Goal: Check status: Check status

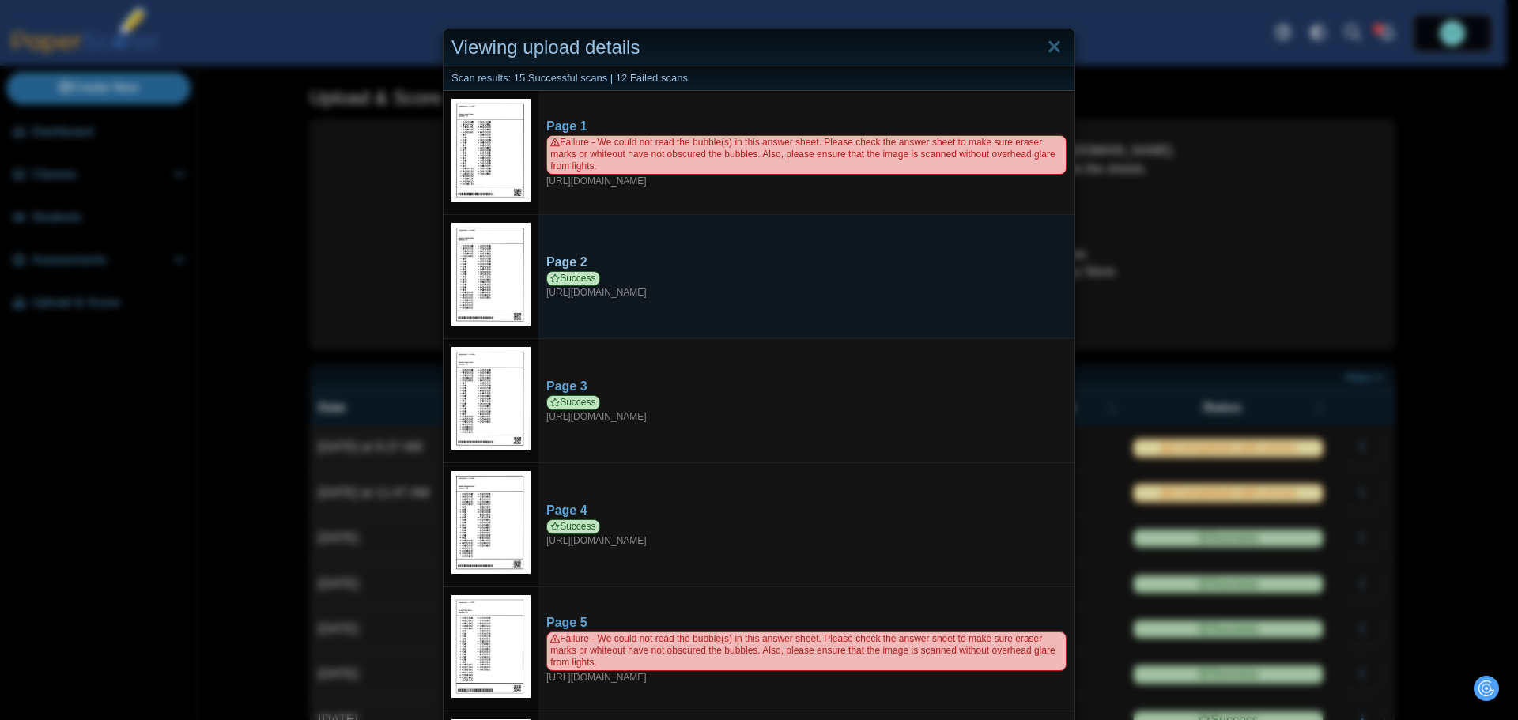
click at [569, 285] on div "Success [URL][DOMAIN_NAME]" at bounding box center [806, 285] width 520 height 28
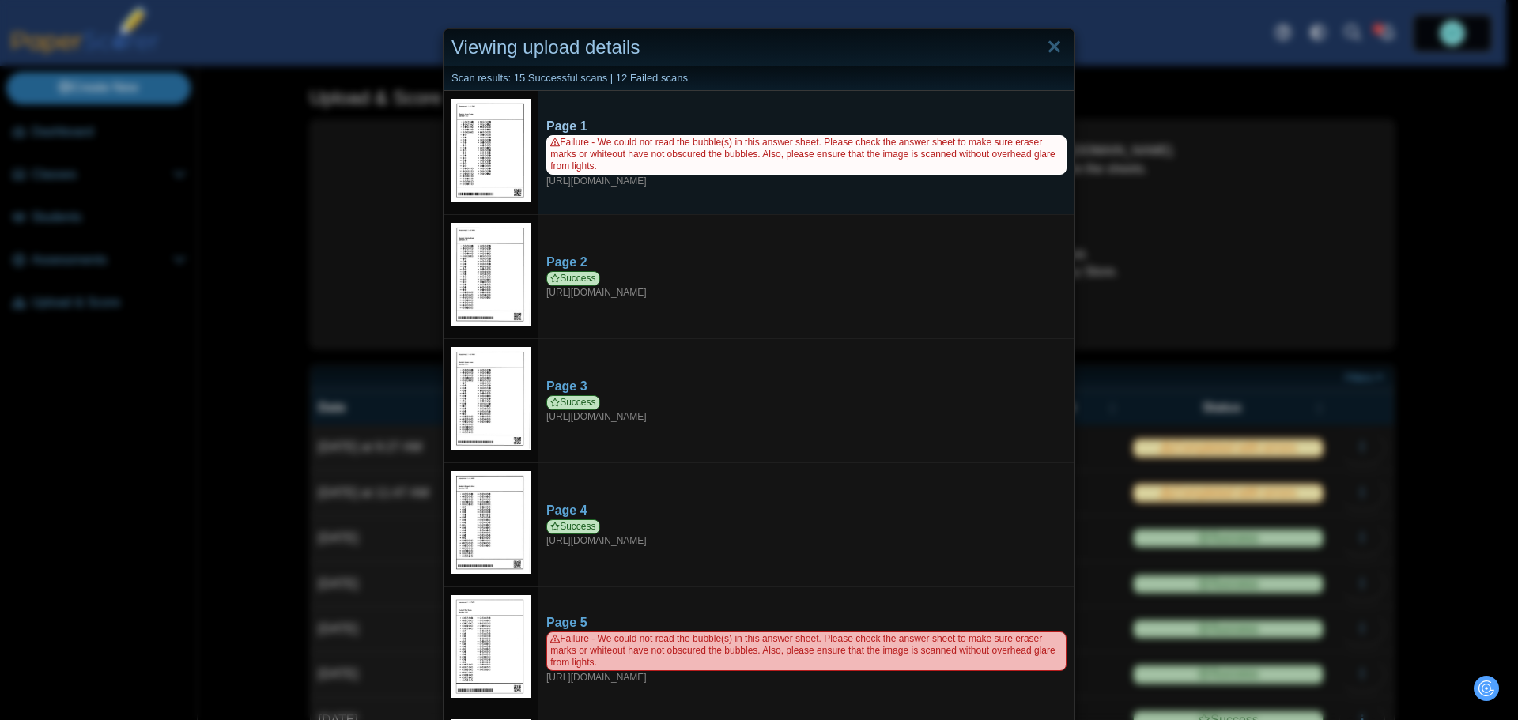
click at [875, 161] on span "Failure - We could not read the bubble(s) in this answer sheet. Please check th…" at bounding box center [806, 154] width 520 height 39
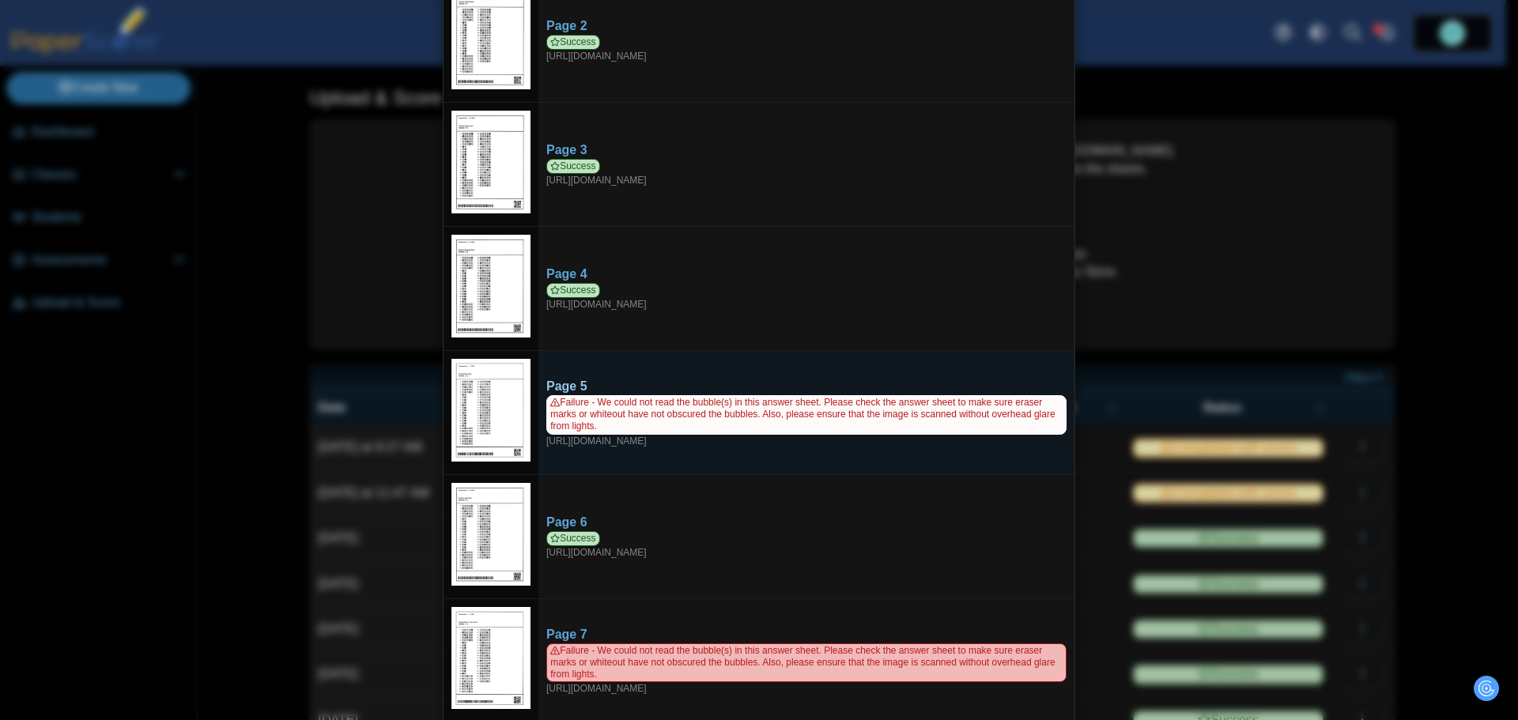
scroll to position [237, 0]
click at [682, 423] on span "Failure - We could not read the bubble(s) in this answer sheet. Please check th…" at bounding box center [806, 414] width 520 height 39
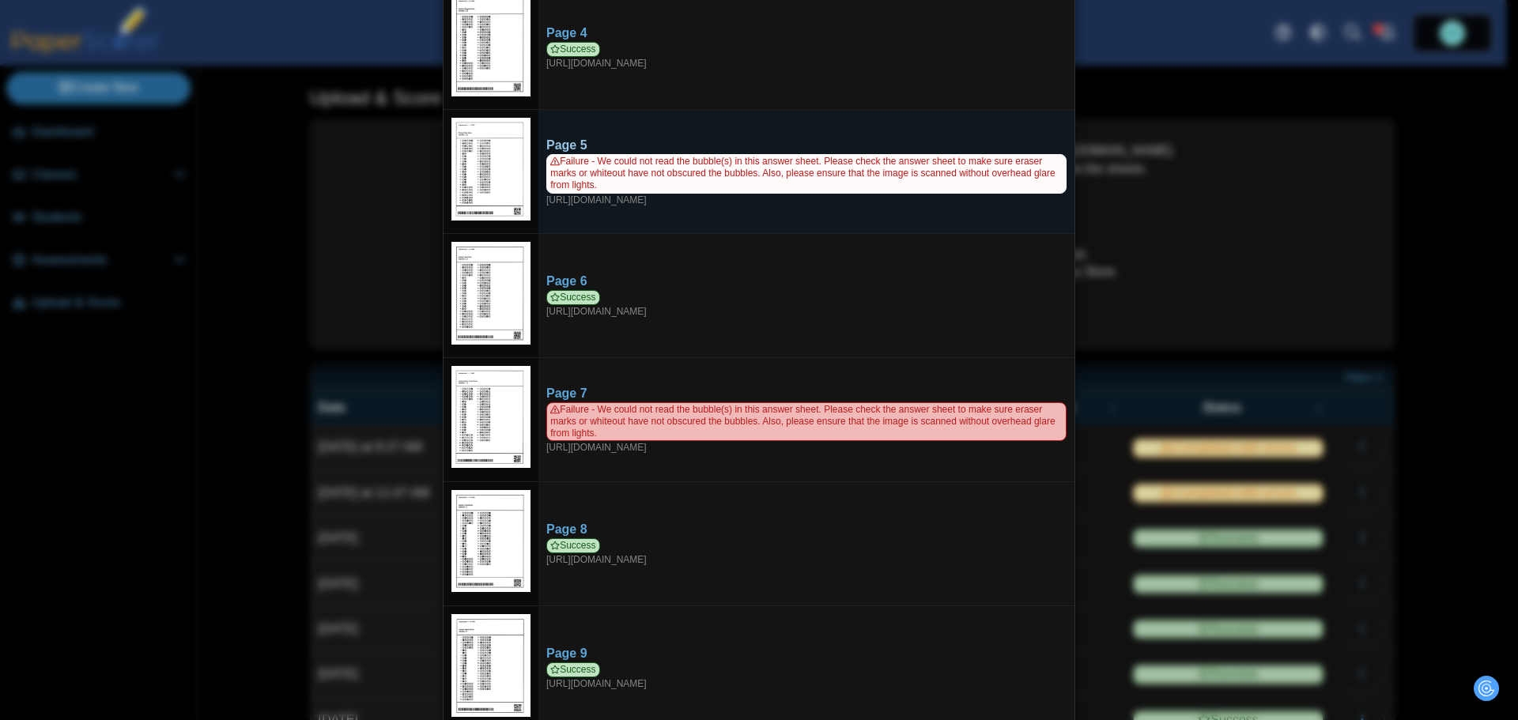
scroll to position [554, 0]
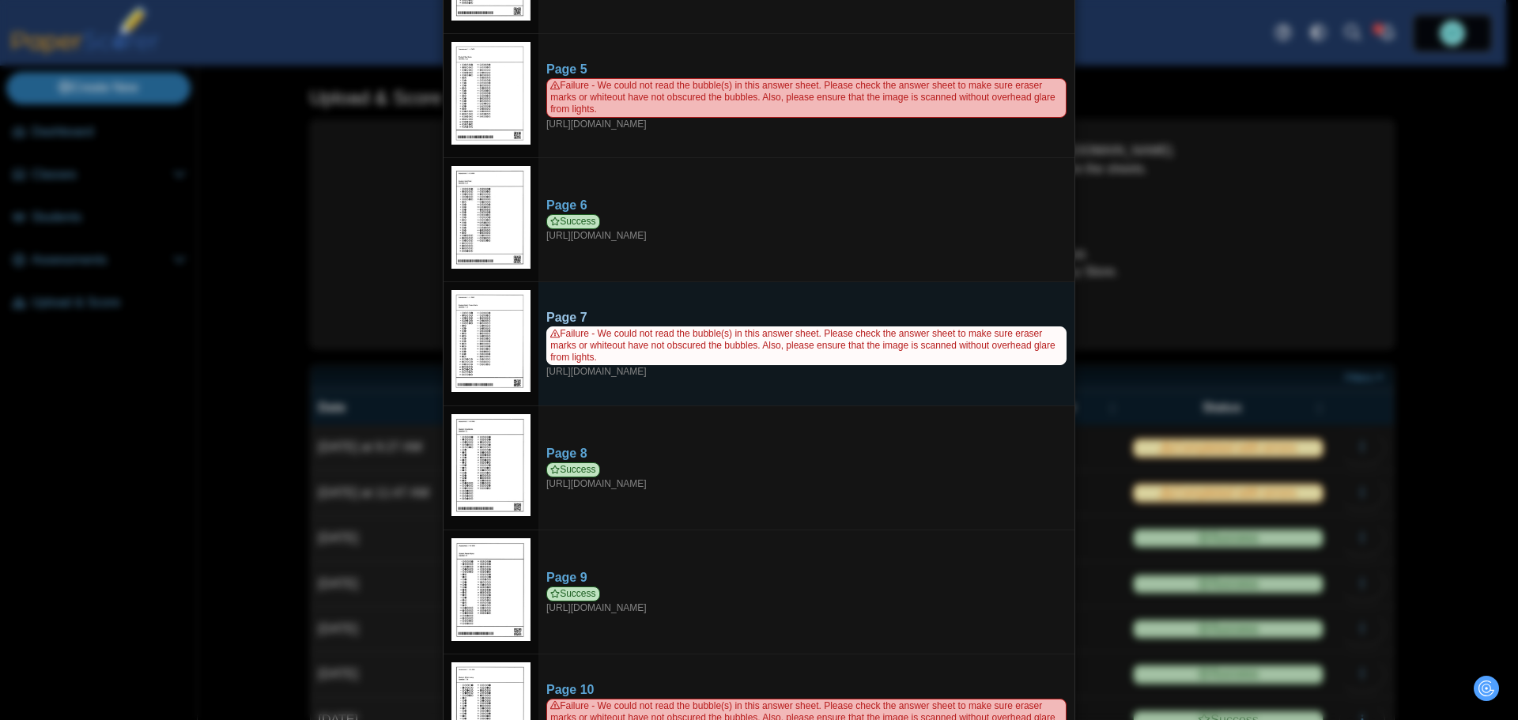
click at [784, 342] on span "Failure - We could not read the bubble(s) in this answer sheet. Please check th…" at bounding box center [806, 346] width 520 height 39
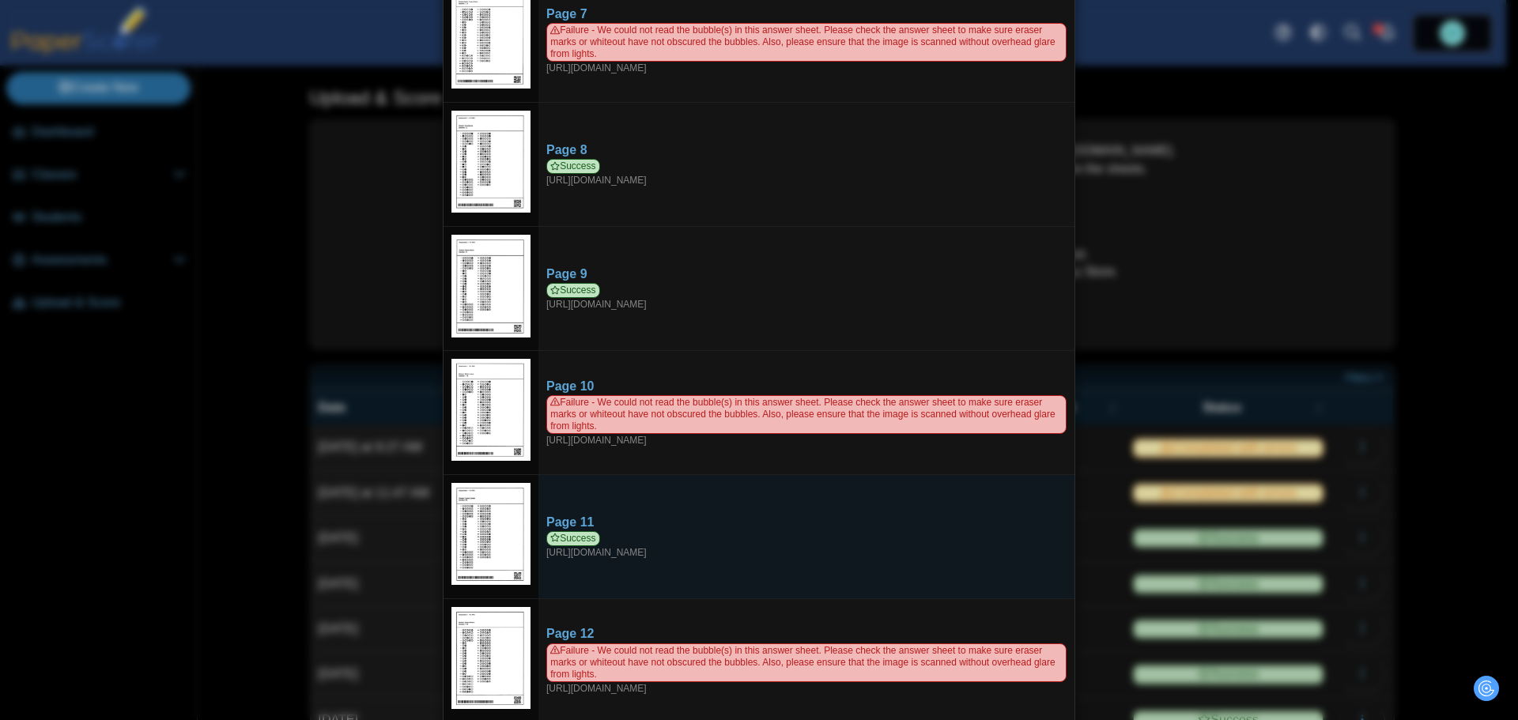
scroll to position [949, 0]
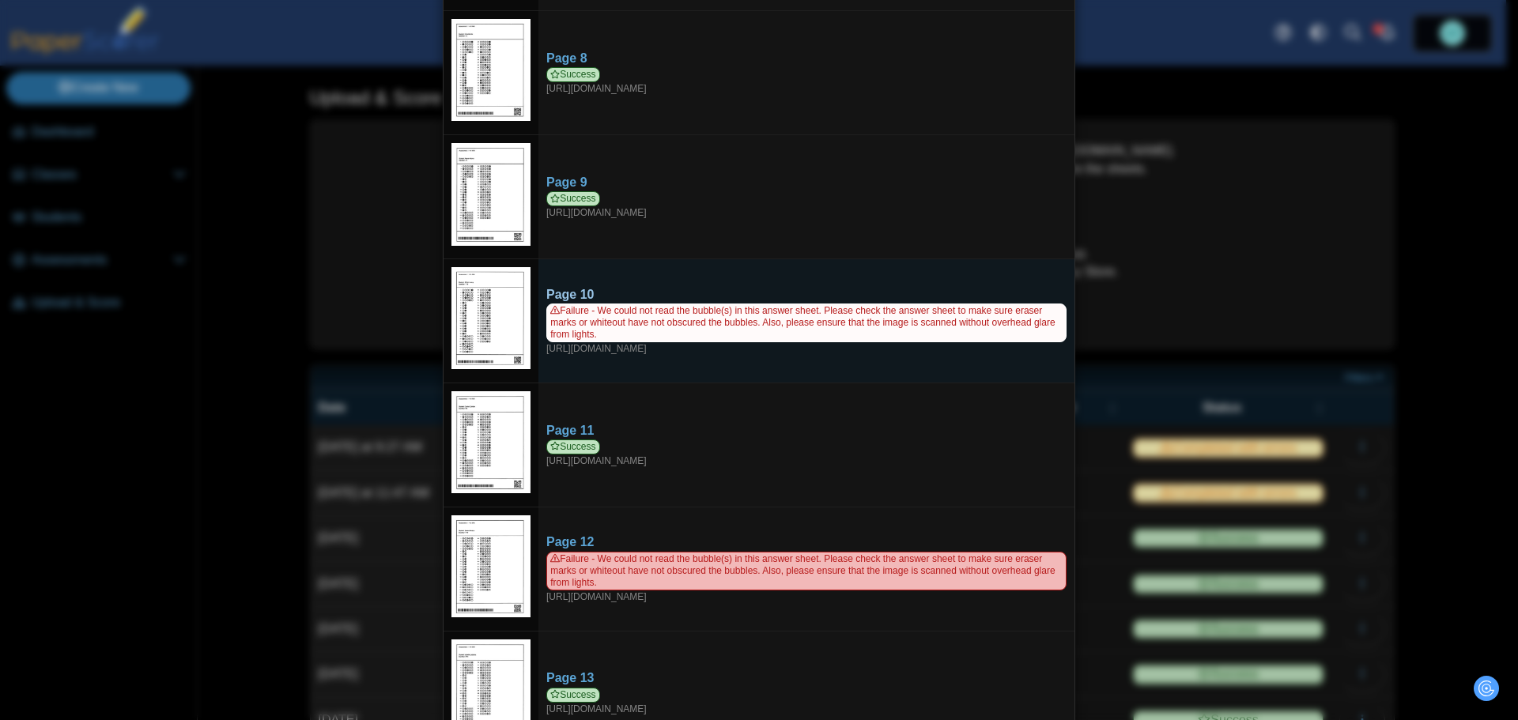
click at [659, 315] on span "Failure - We could not read the bubble(s) in this answer sheet. Please check th…" at bounding box center [806, 323] width 520 height 39
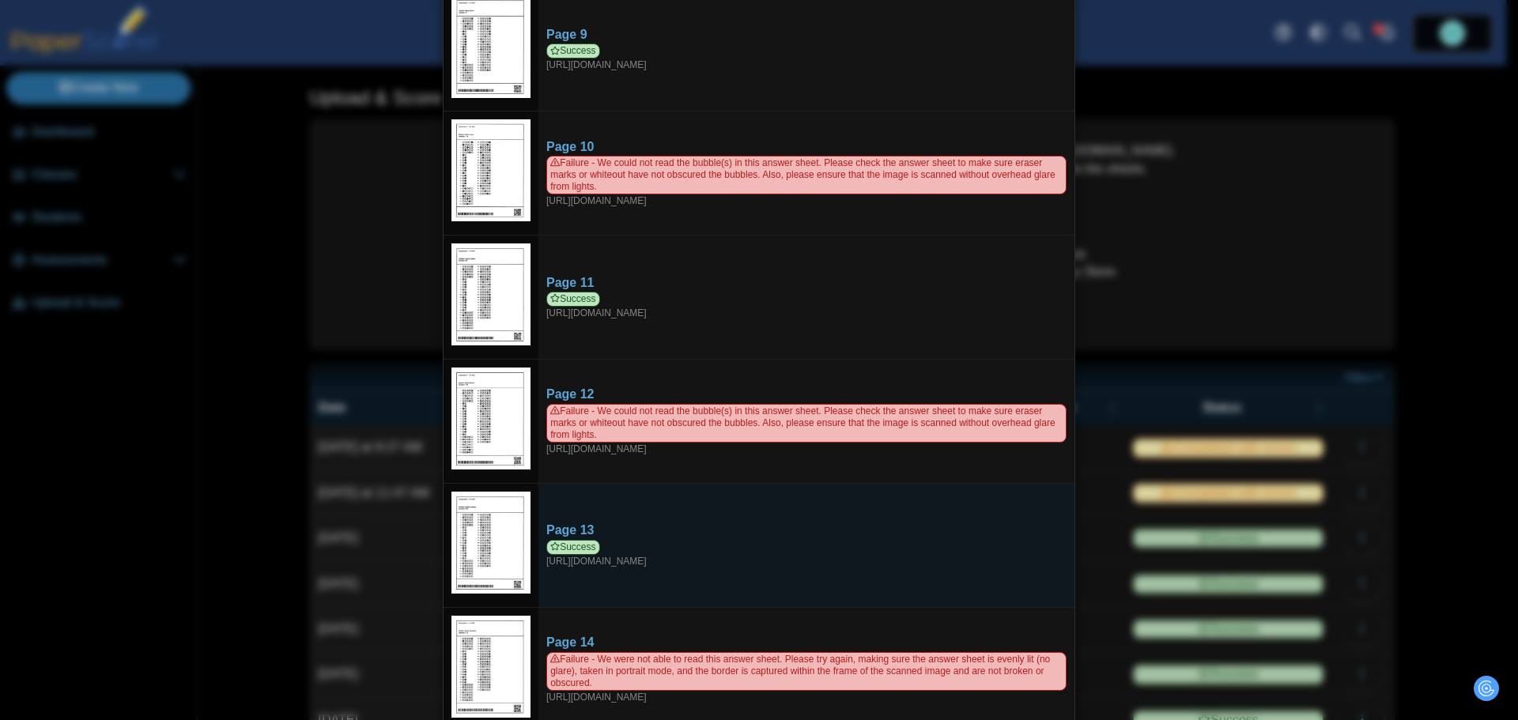
scroll to position [1107, 0]
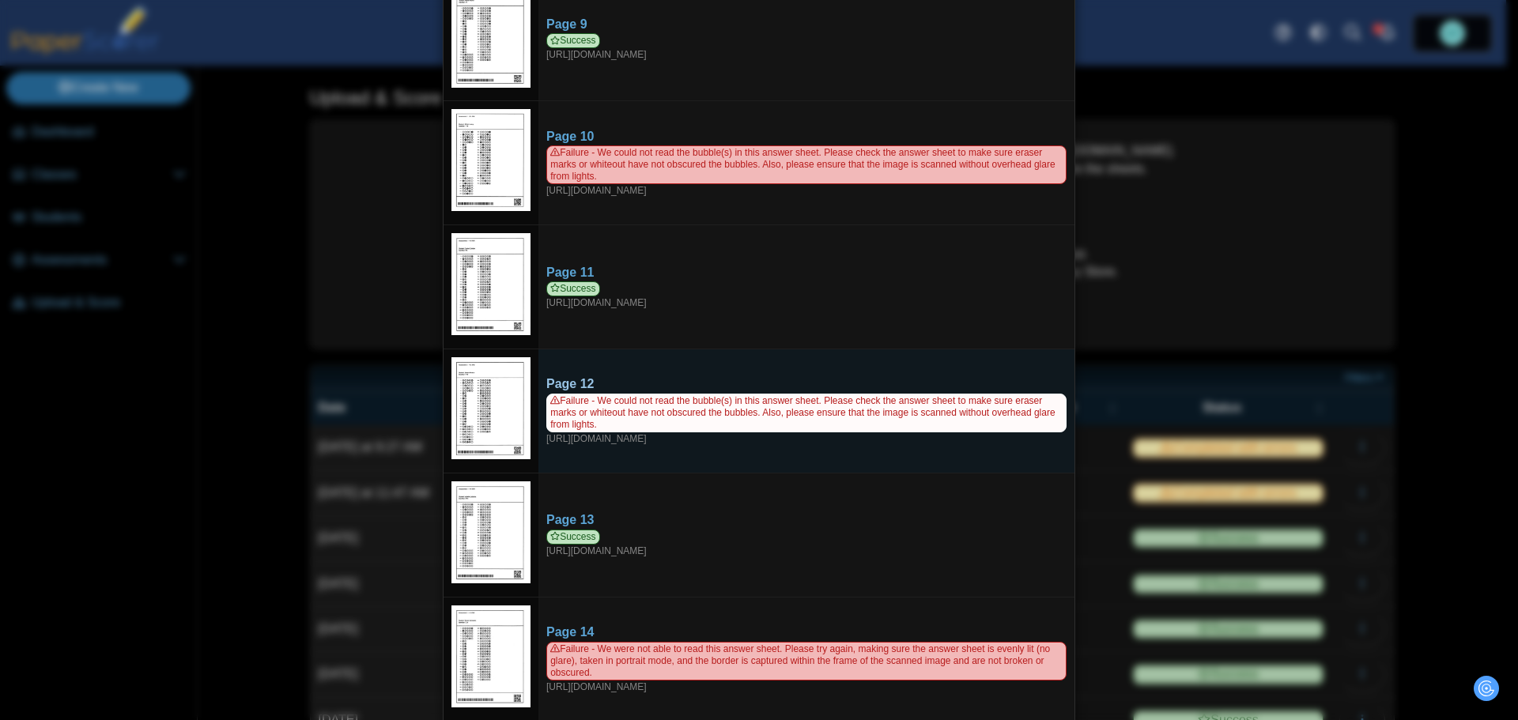
click at [768, 401] on span "Failure - We could not read the bubble(s) in this answer sheet. Please check th…" at bounding box center [806, 413] width 520 height 39
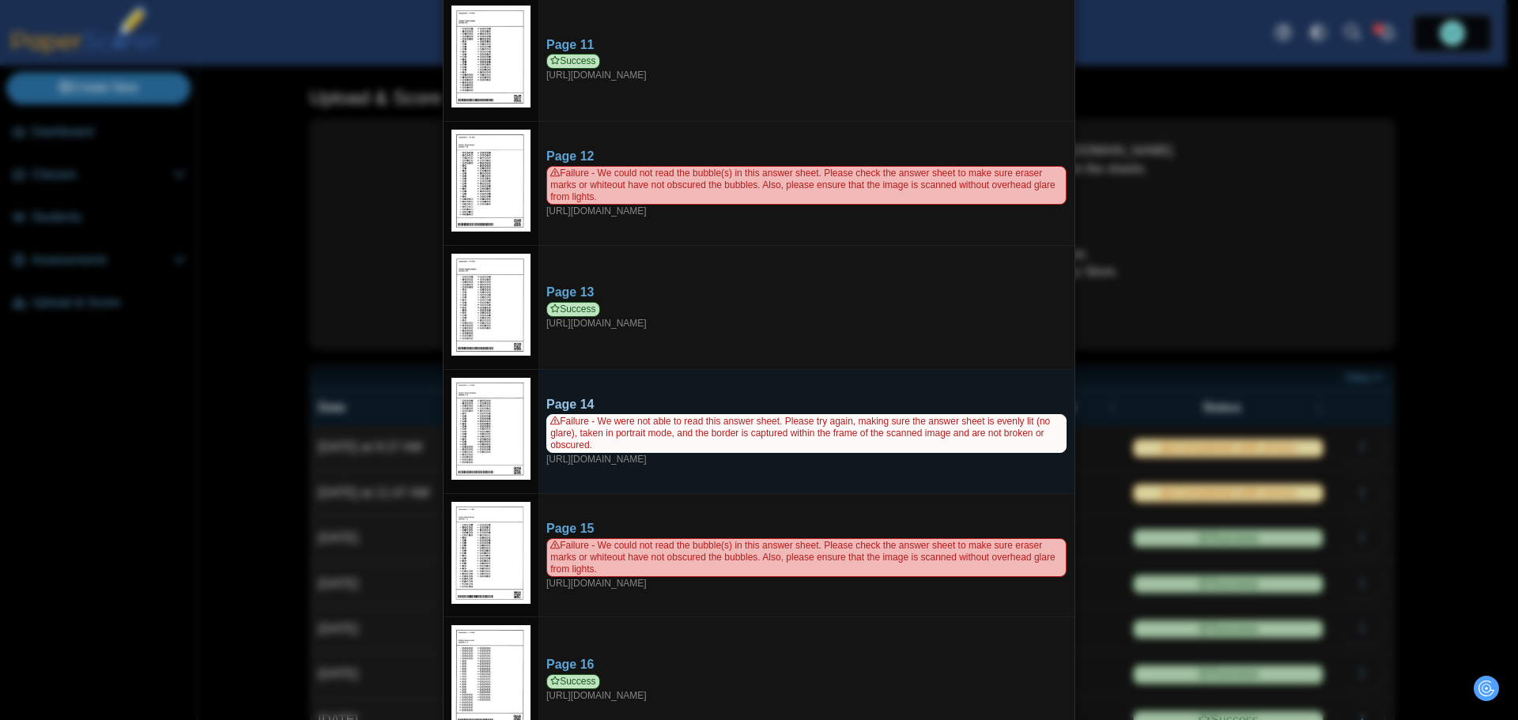
scroll to position [1344, 0]
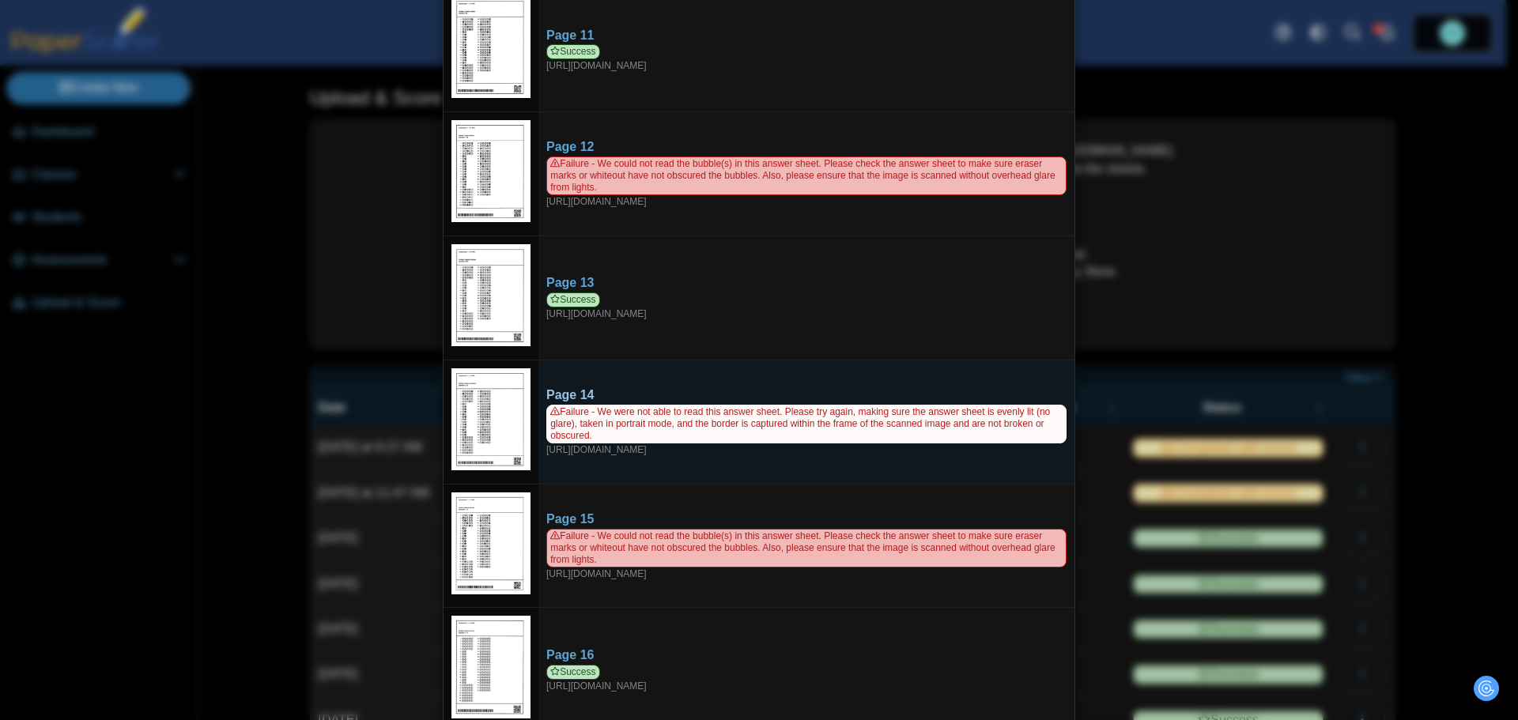
click at [754, 406] on span "Failure - We were not able to read this answer sheet. Please try again, making …" at bounding box center [806, 424] width 520 height 39
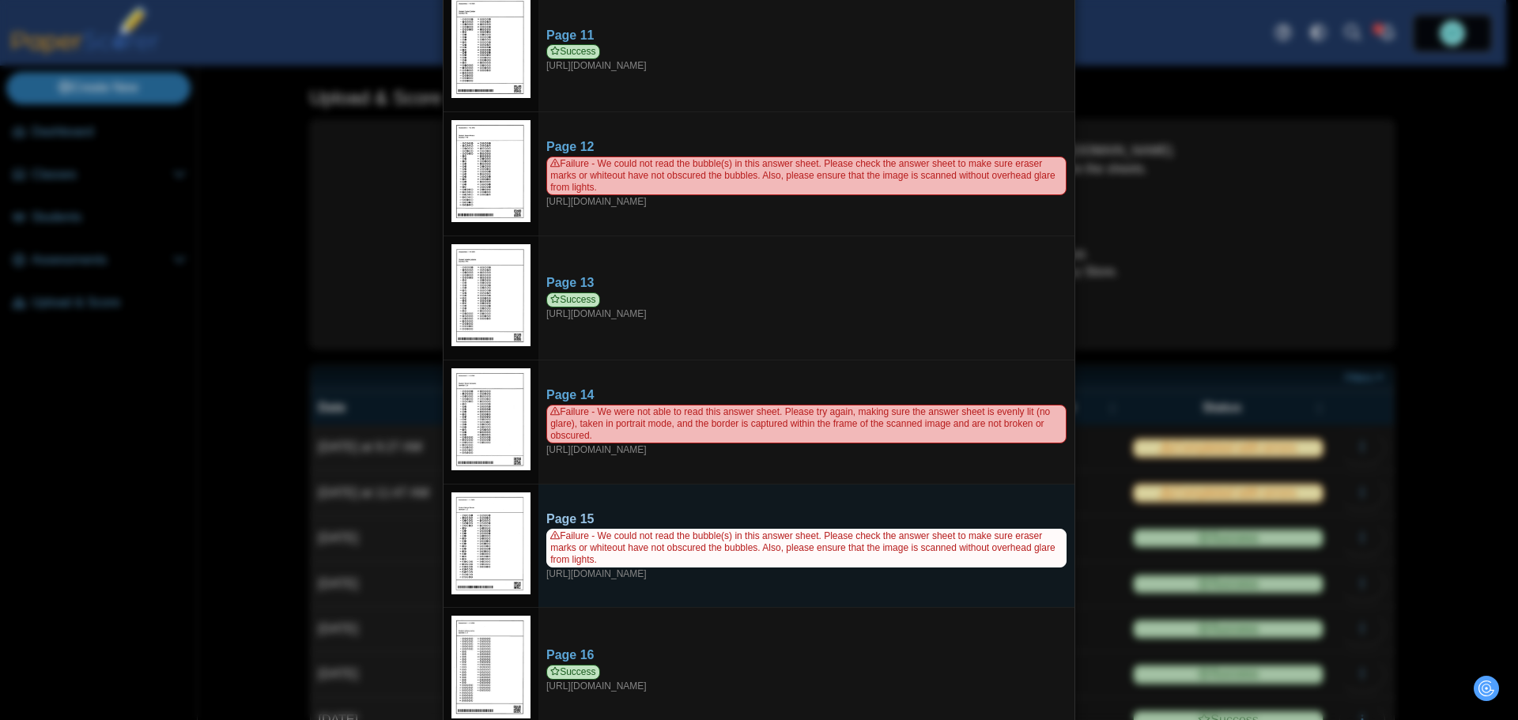
click at [764, 542] on span "Failure - We could not read the bubble(s) in this answer sheet. Please check th…" at bounding box center [806, 548] width 520 height 39
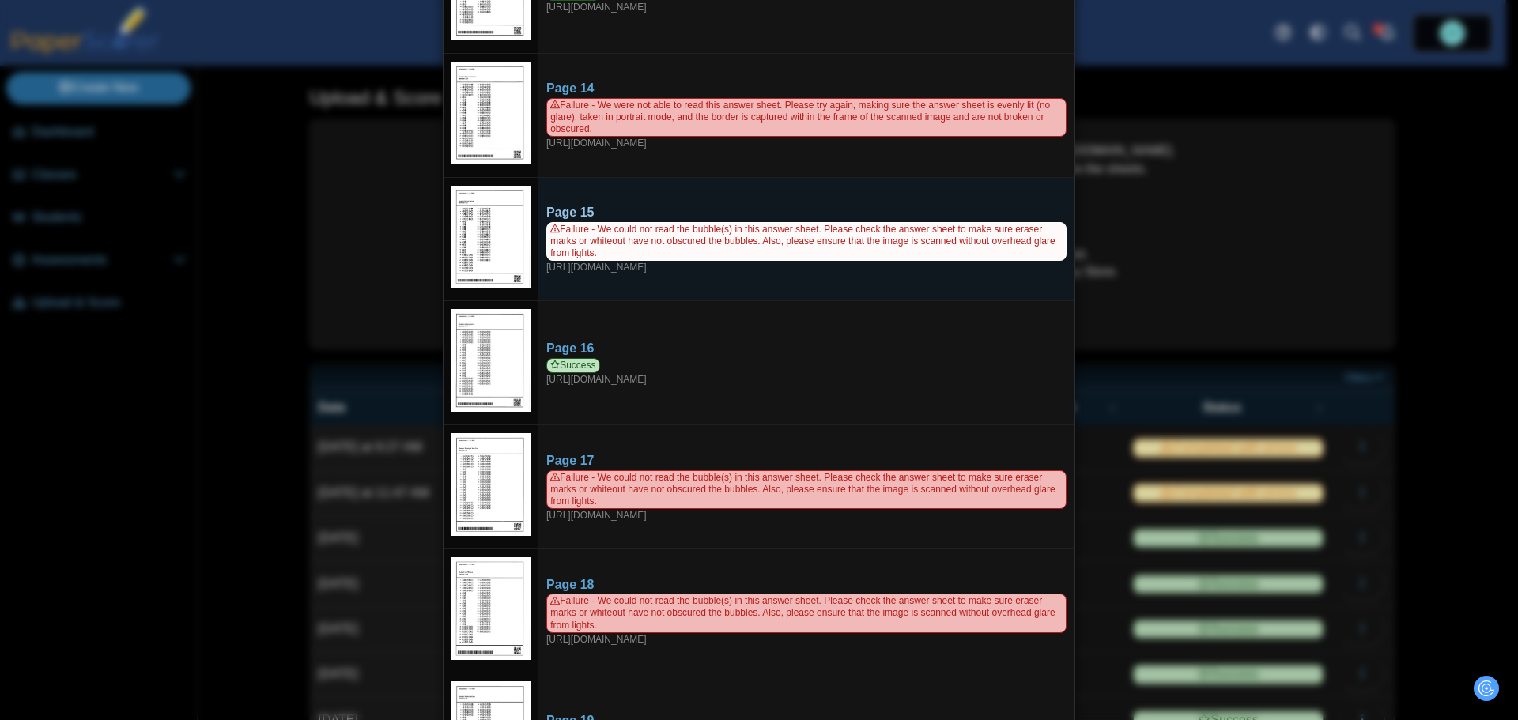
scroll to position [1661, 0]
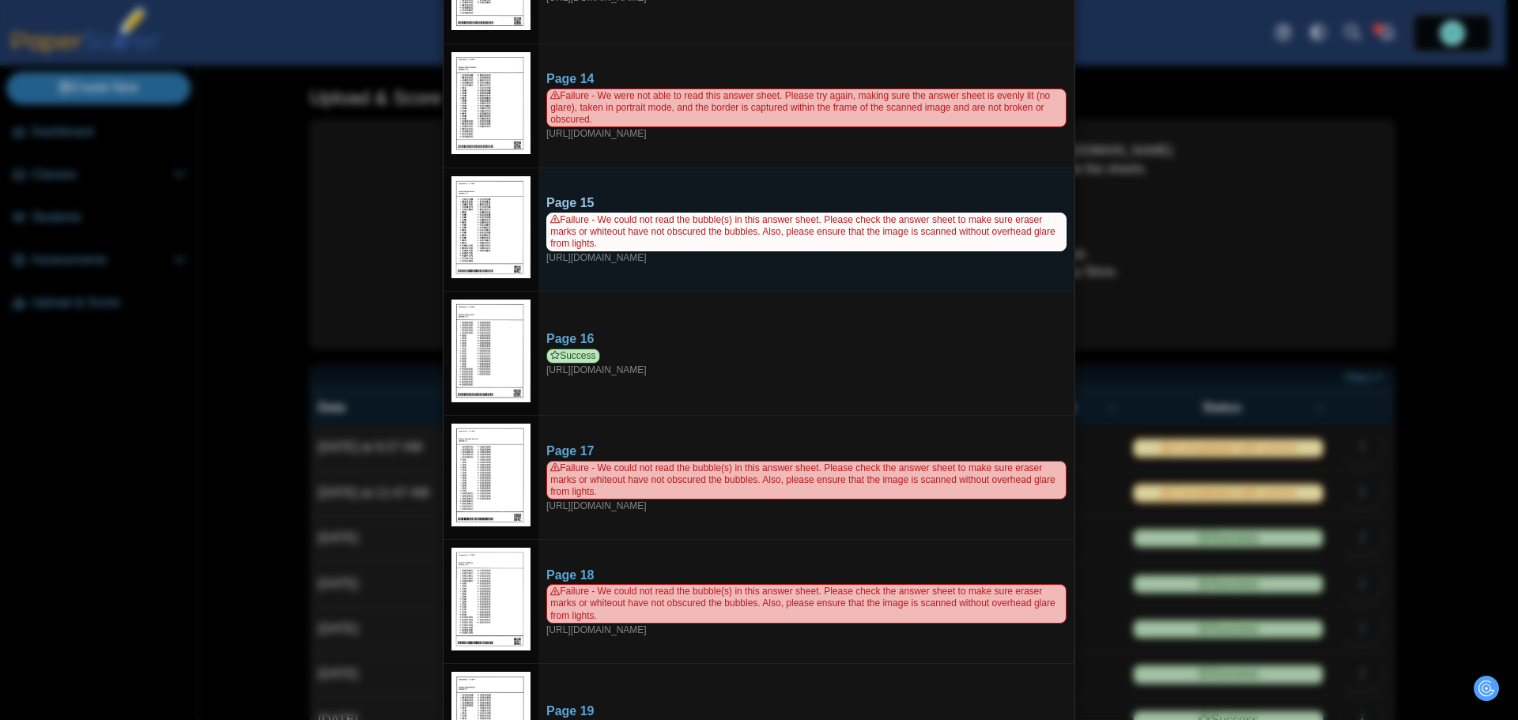
click at [729, 223] on span "Failure - We could not read the bubble(s) in this answer sheet. Please check th…" at bounding box center [806, 232] width 520 height 39
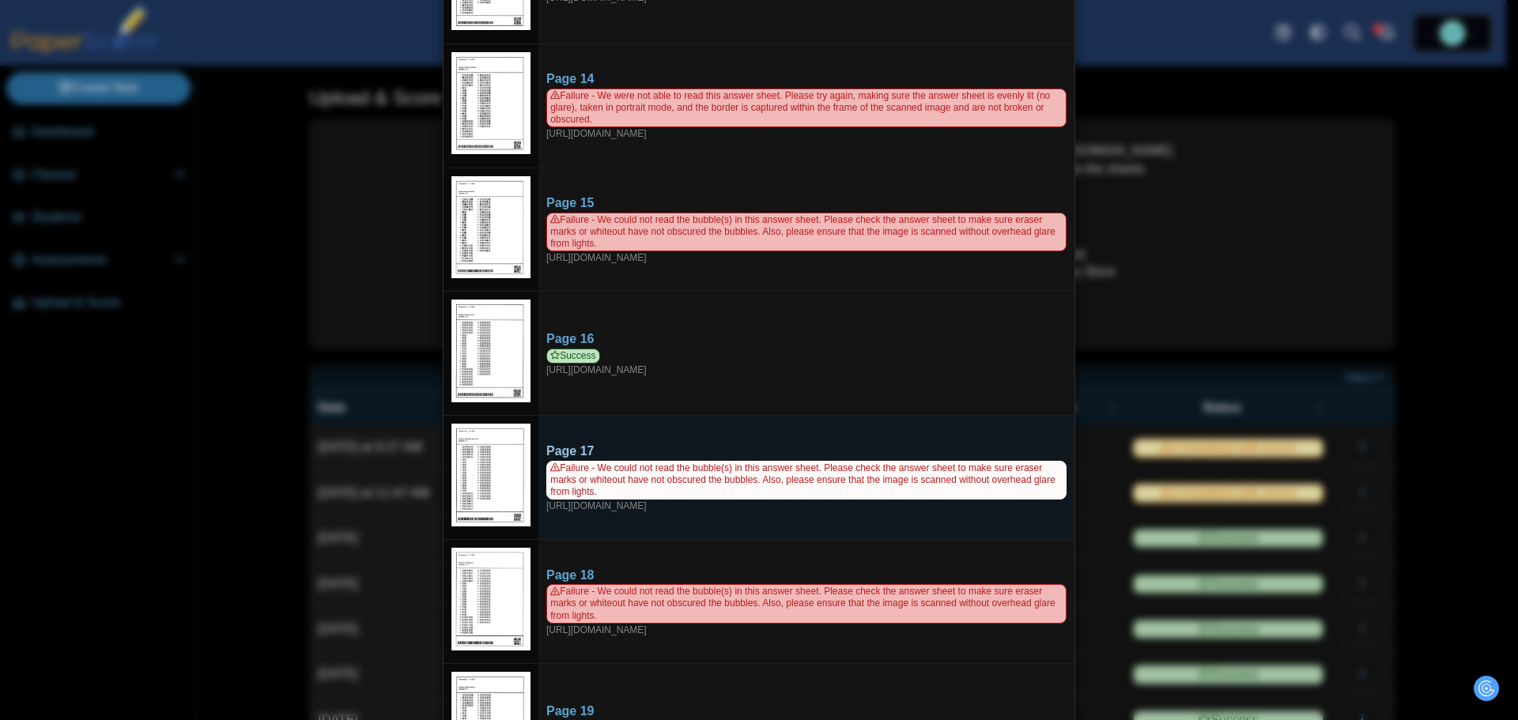
click at [698, 466] on span "Failure - We could not read the bubble(s) in this answer sheet. Please check th…" at bounding box center [806, 480] width 520 height 39
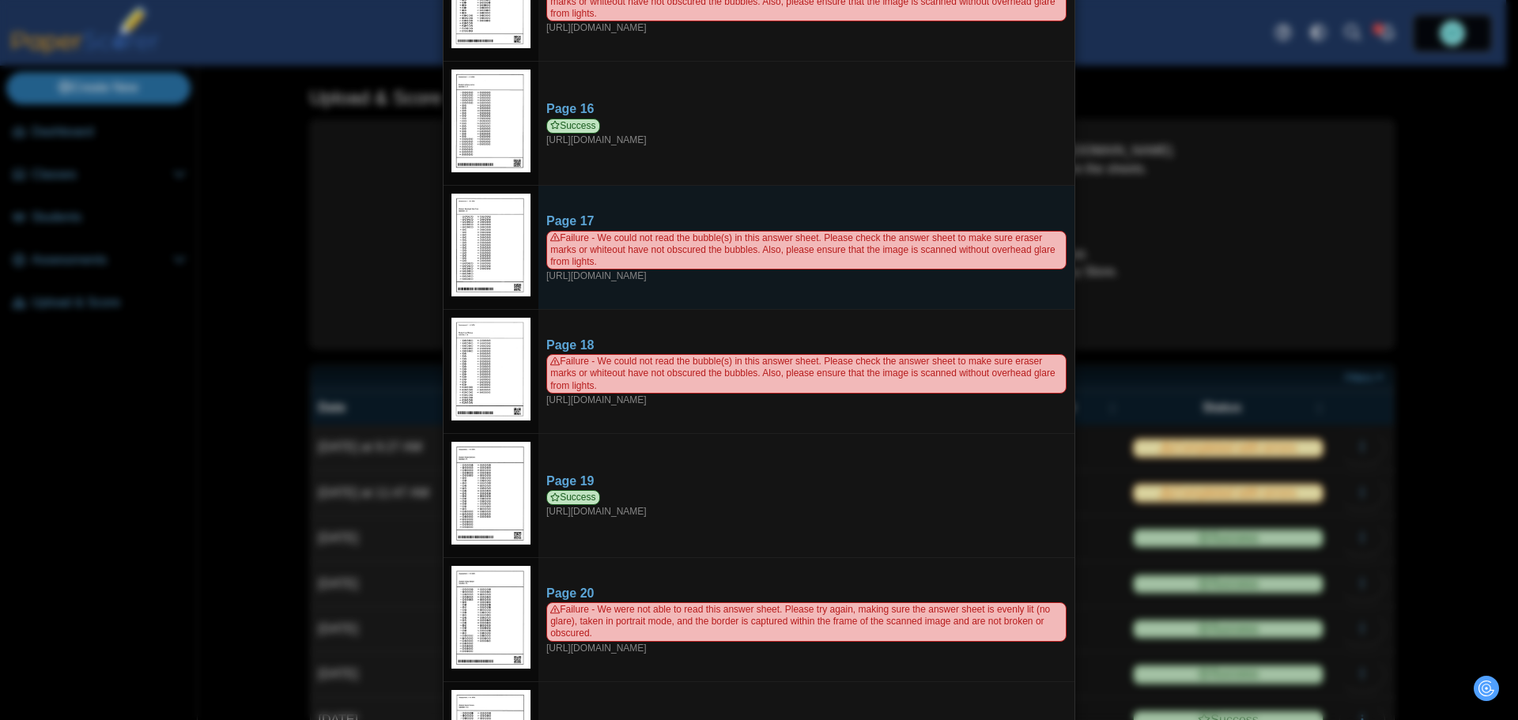
scroll to position [1898, 0]
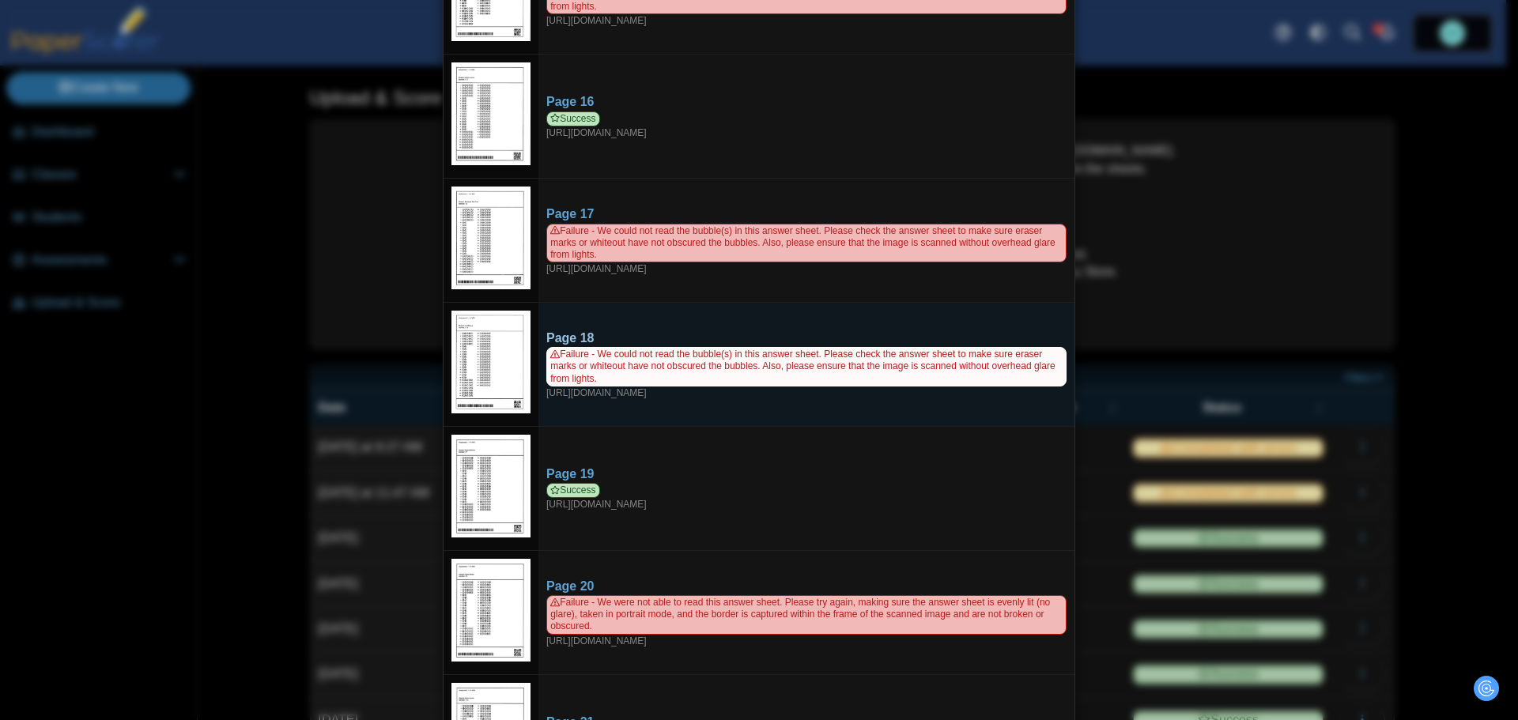
click at [733, 364] on span "Failure - We could not read the bubble(s) in this answer sheet. Please check th…" at bounding box center [806, 366] width 520 height 39
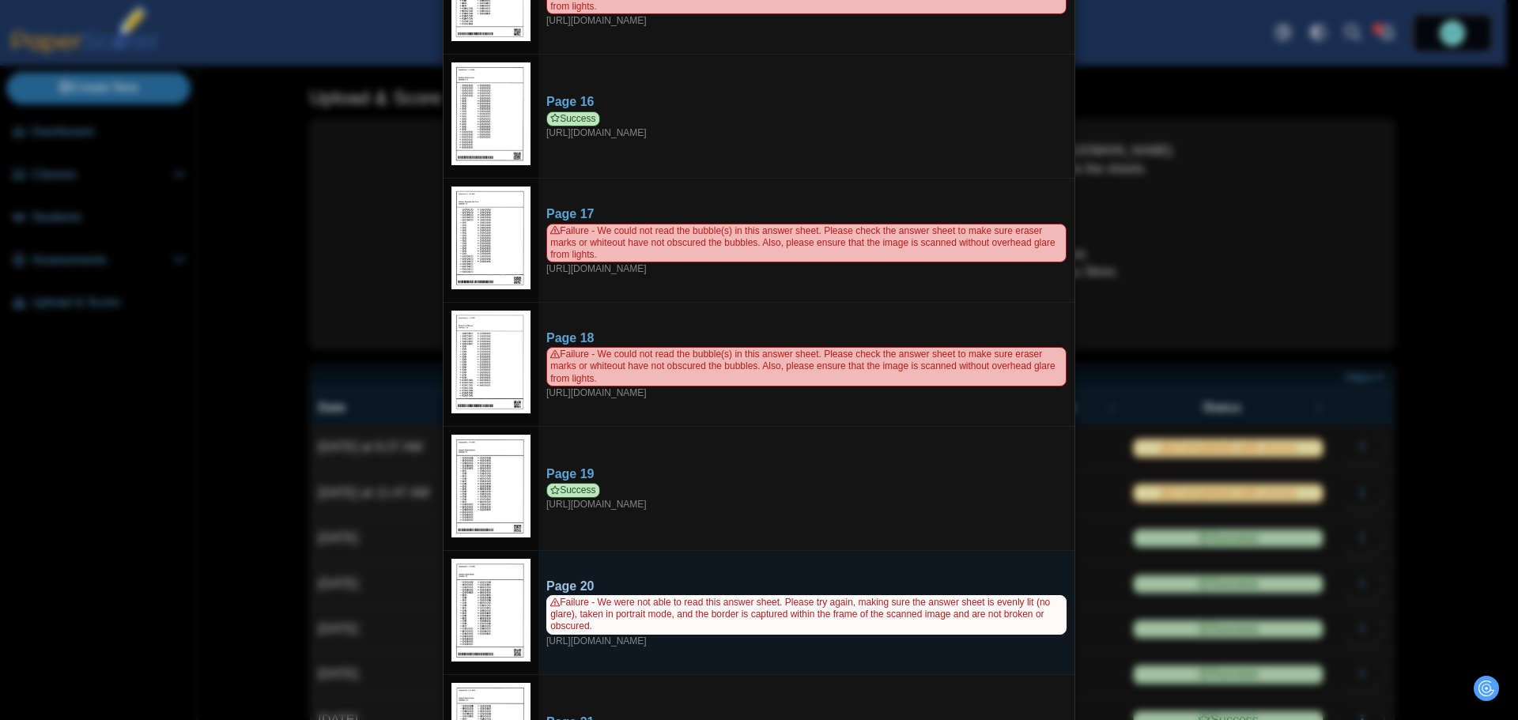
click at [696, 602] on span "Failure - We were not able to read this answer sheet. Please try again, making …" at bounding box center [806, 614] width 520 height 39
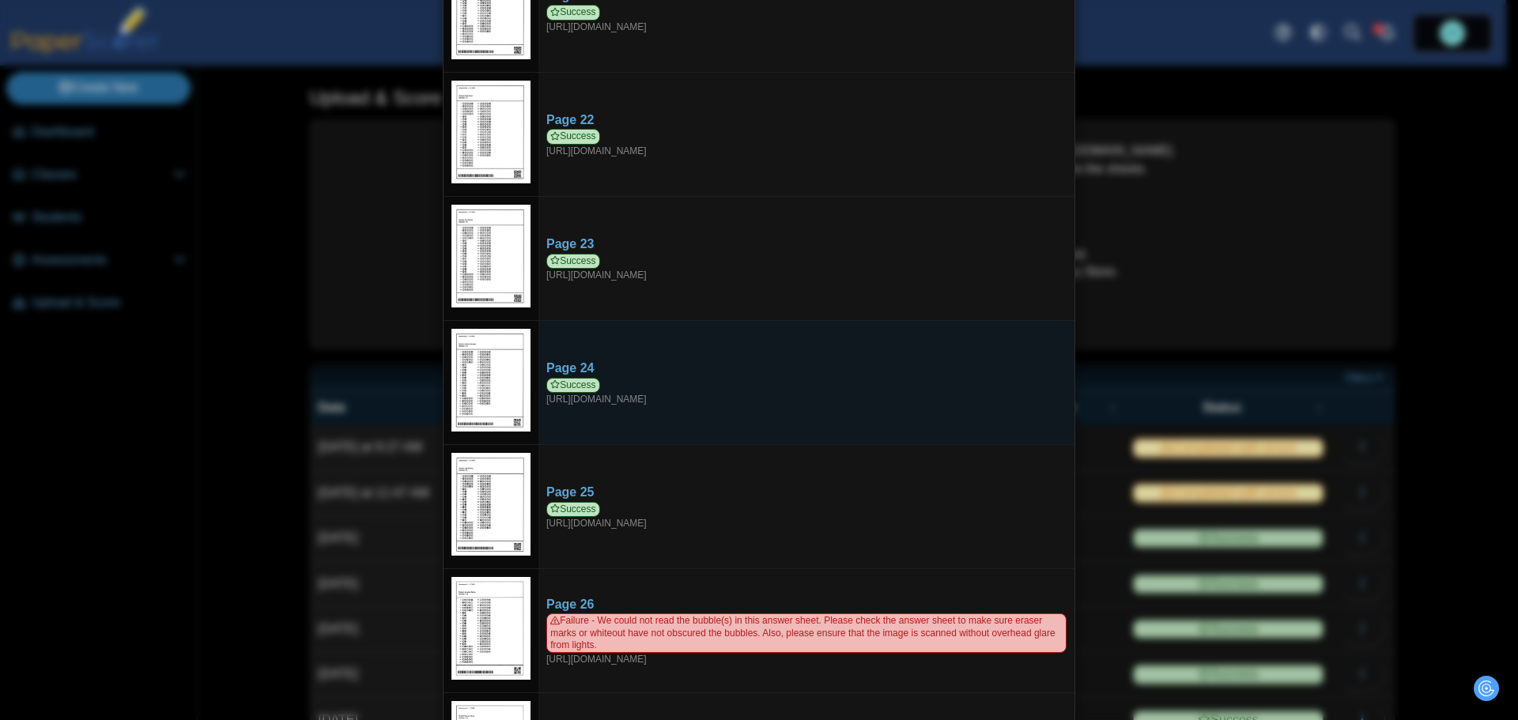
scroll to position [2708, 0]
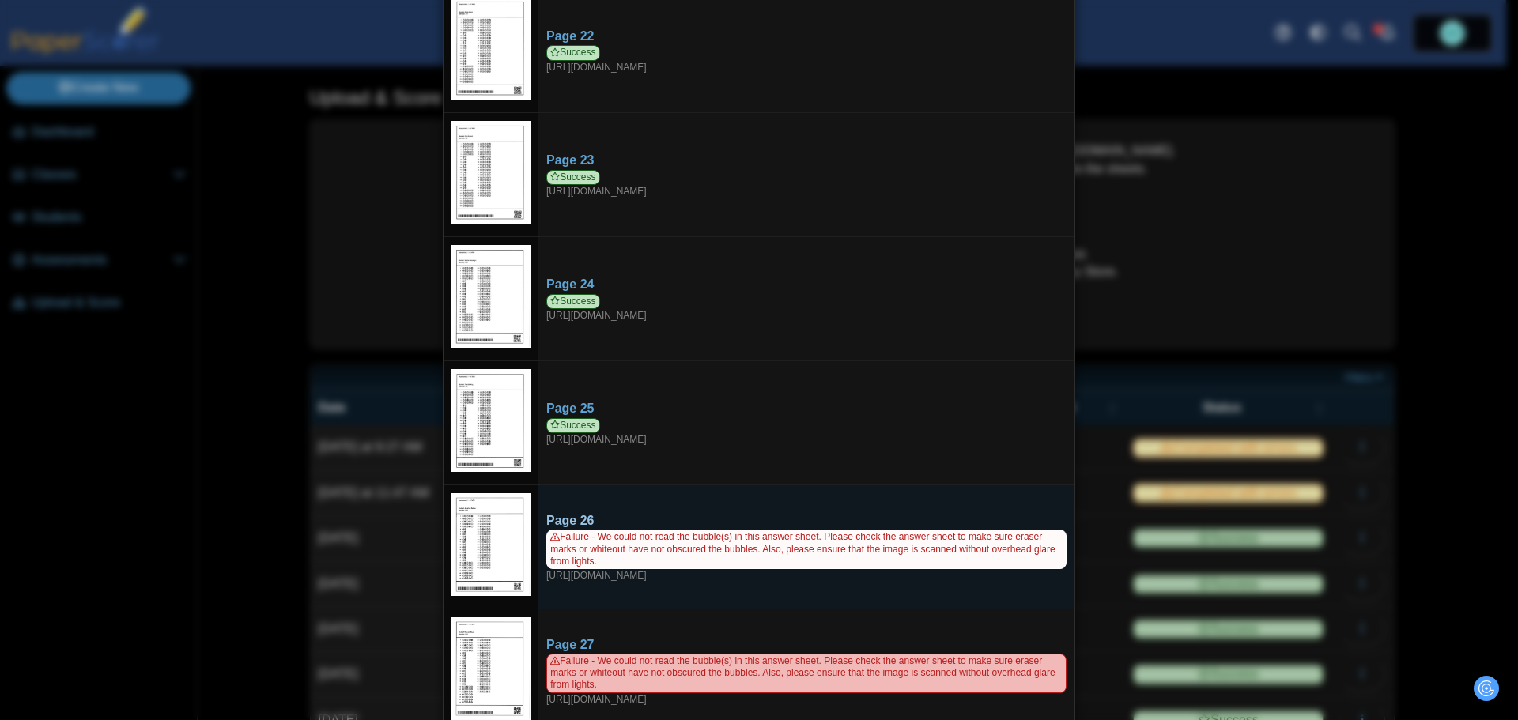
click at [715, 530] on span "Failure - We could not read the bubble(s) in this answer sheet. Please check th…" at bounding box center [806, 549] width 520 height 39
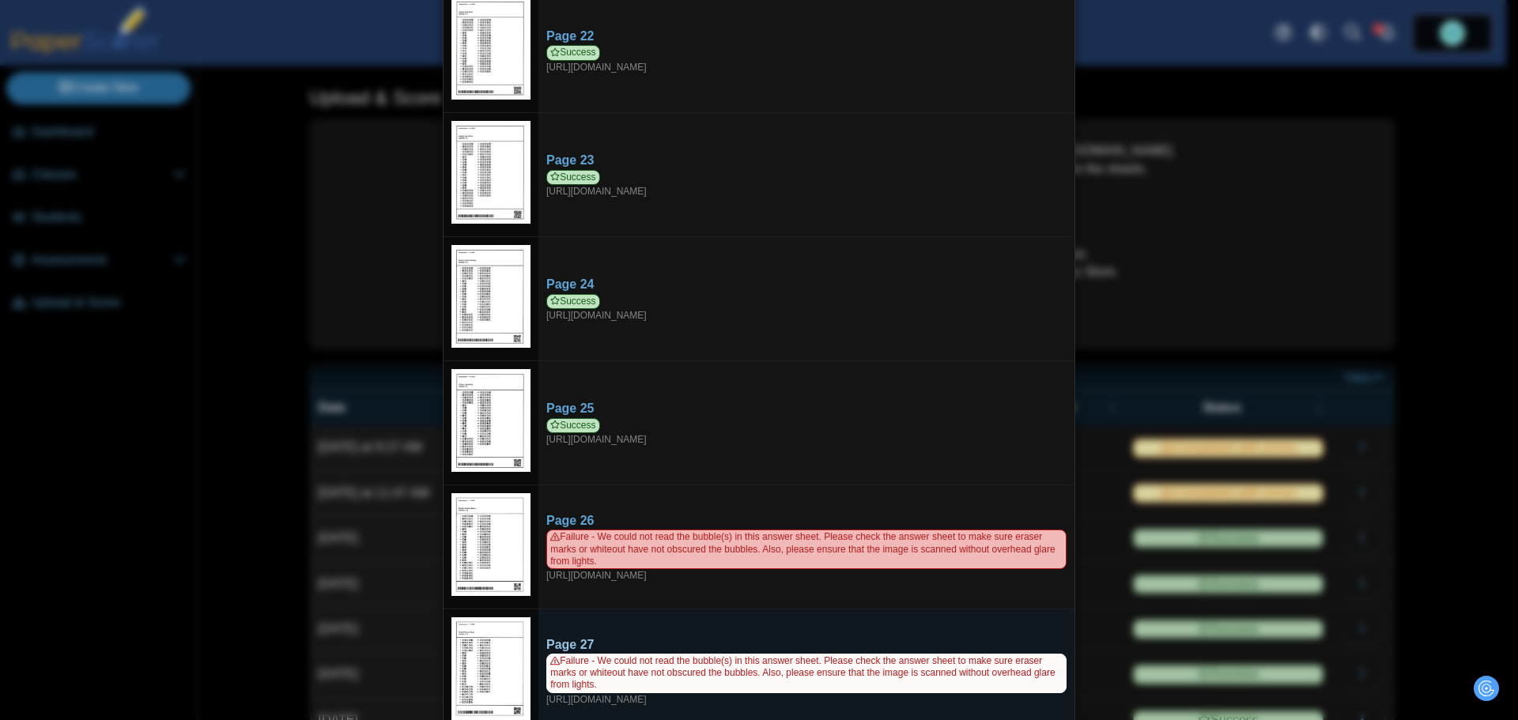
click at [759, 664] on span "Failure - We could not read the bubble(s) in this answer sheet. Please check th…" at bounding box center [806, 673] width 520 height 39
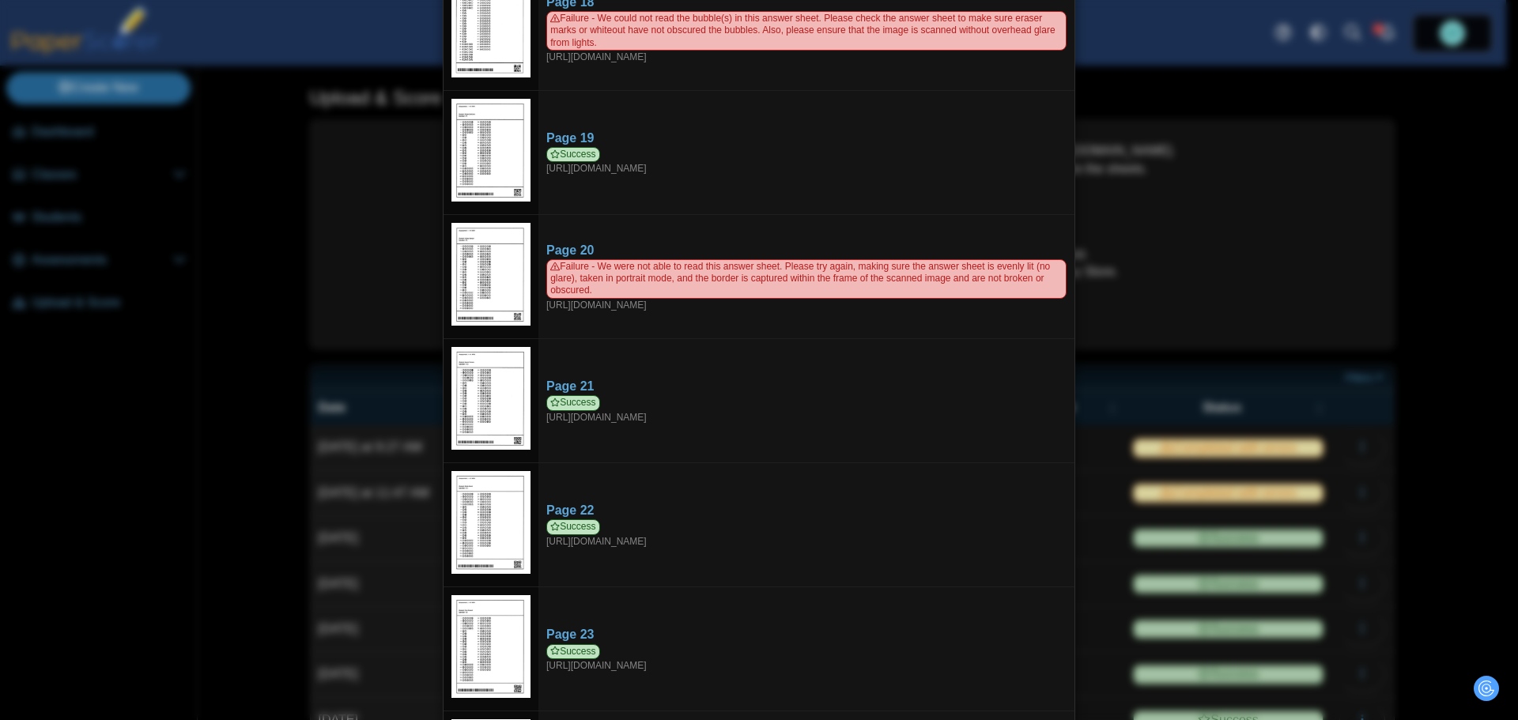
scroll to position [1997, 0]
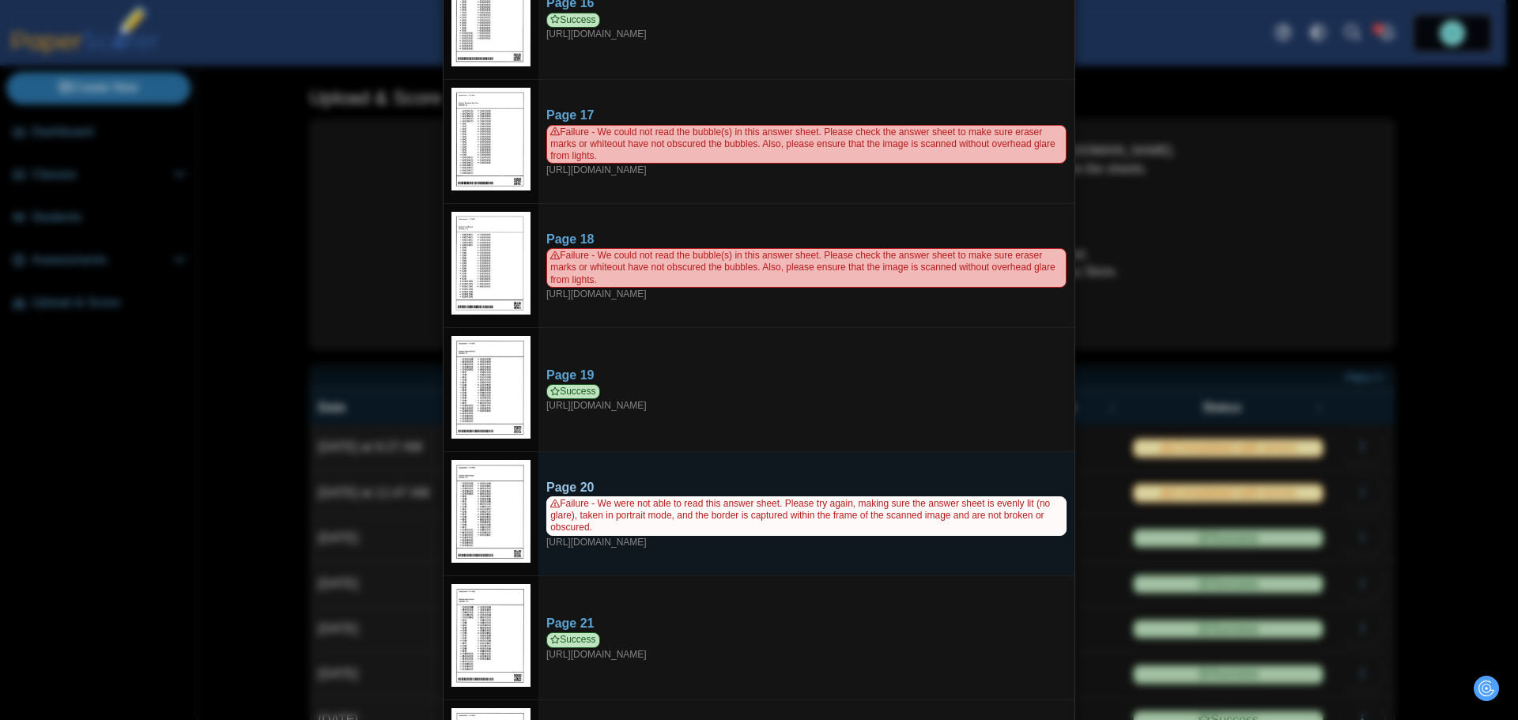
click at [733, 511] on span "Failure - We were not able to read this answer sheet. Please try again, making …" at bounding box center [806, 516] width 520 height 39
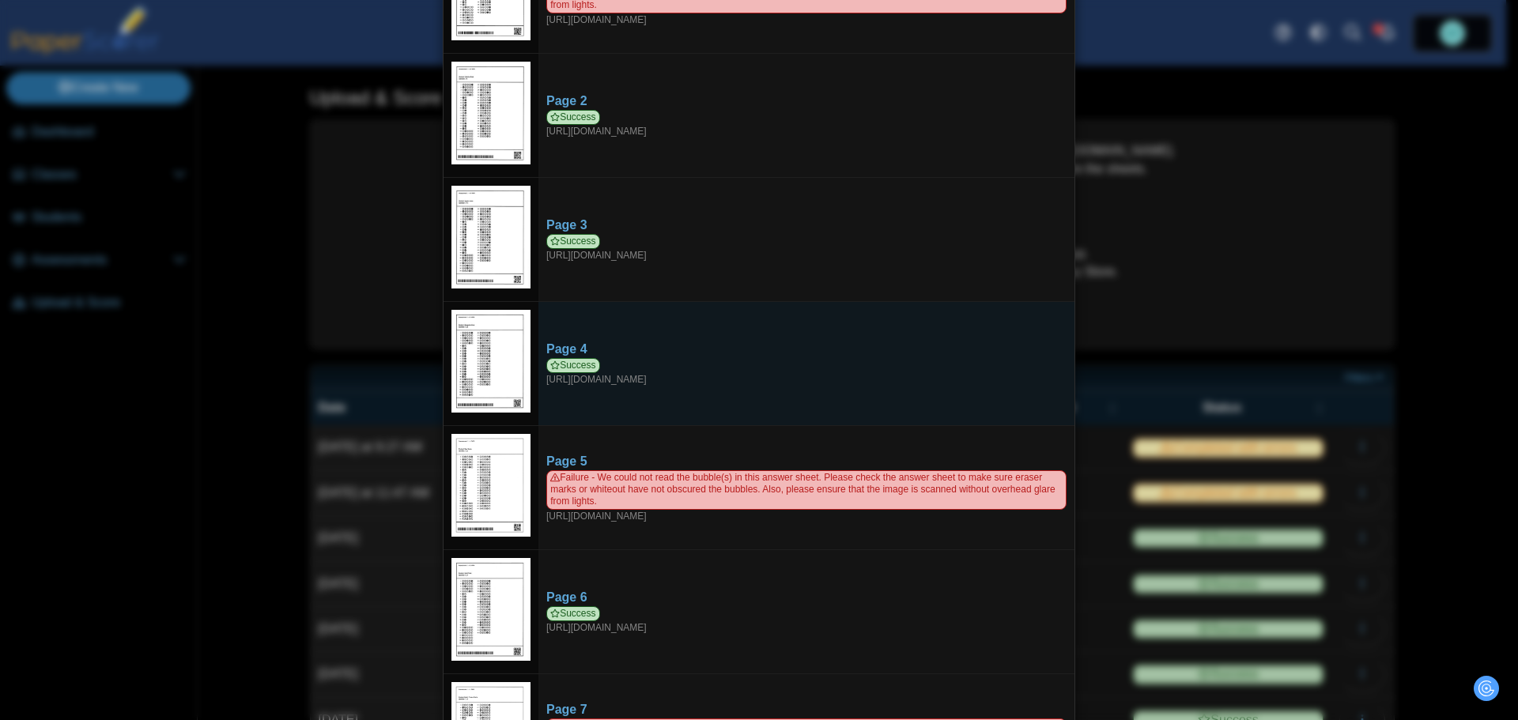
scroll to position [0, 0]
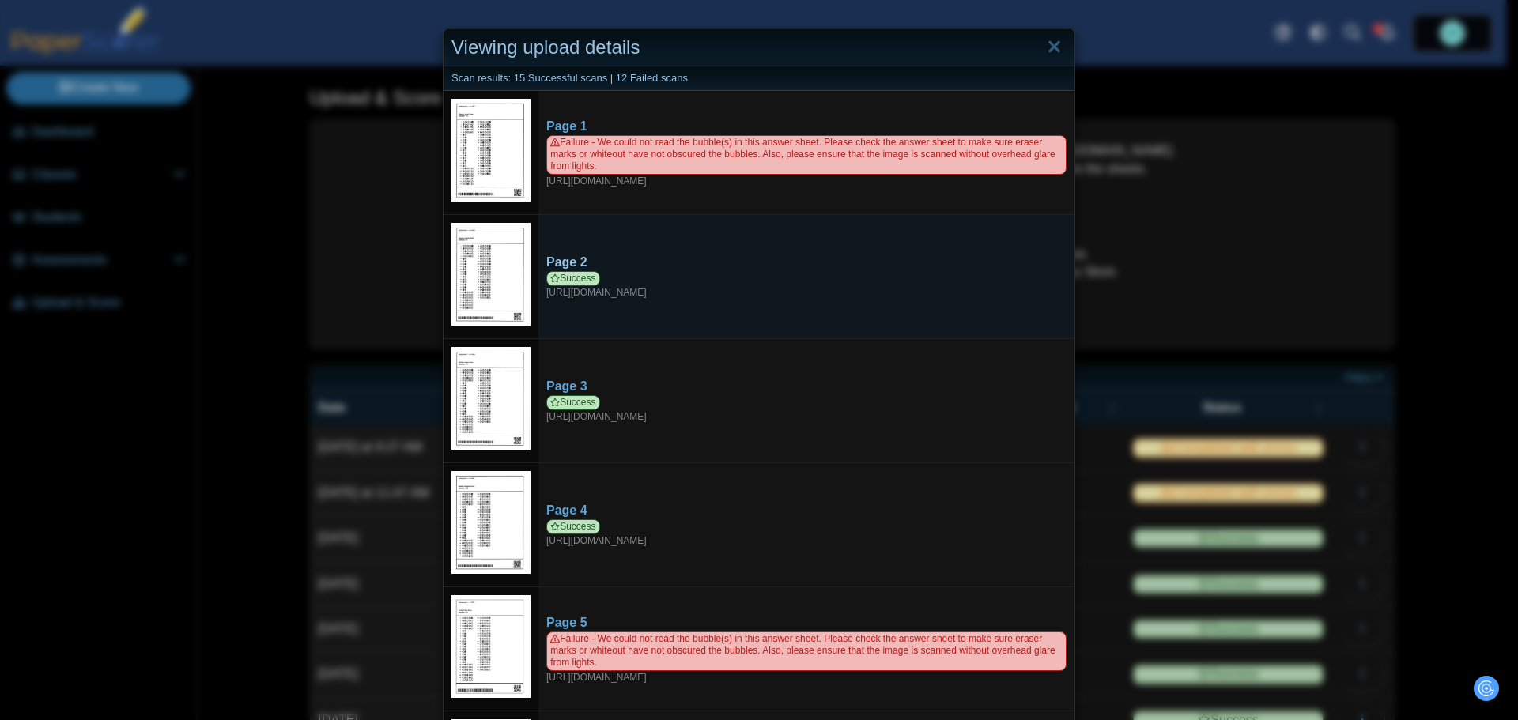
click at [573, 281] on span "Success" at bounding box center [573, 278] width 54 height 15
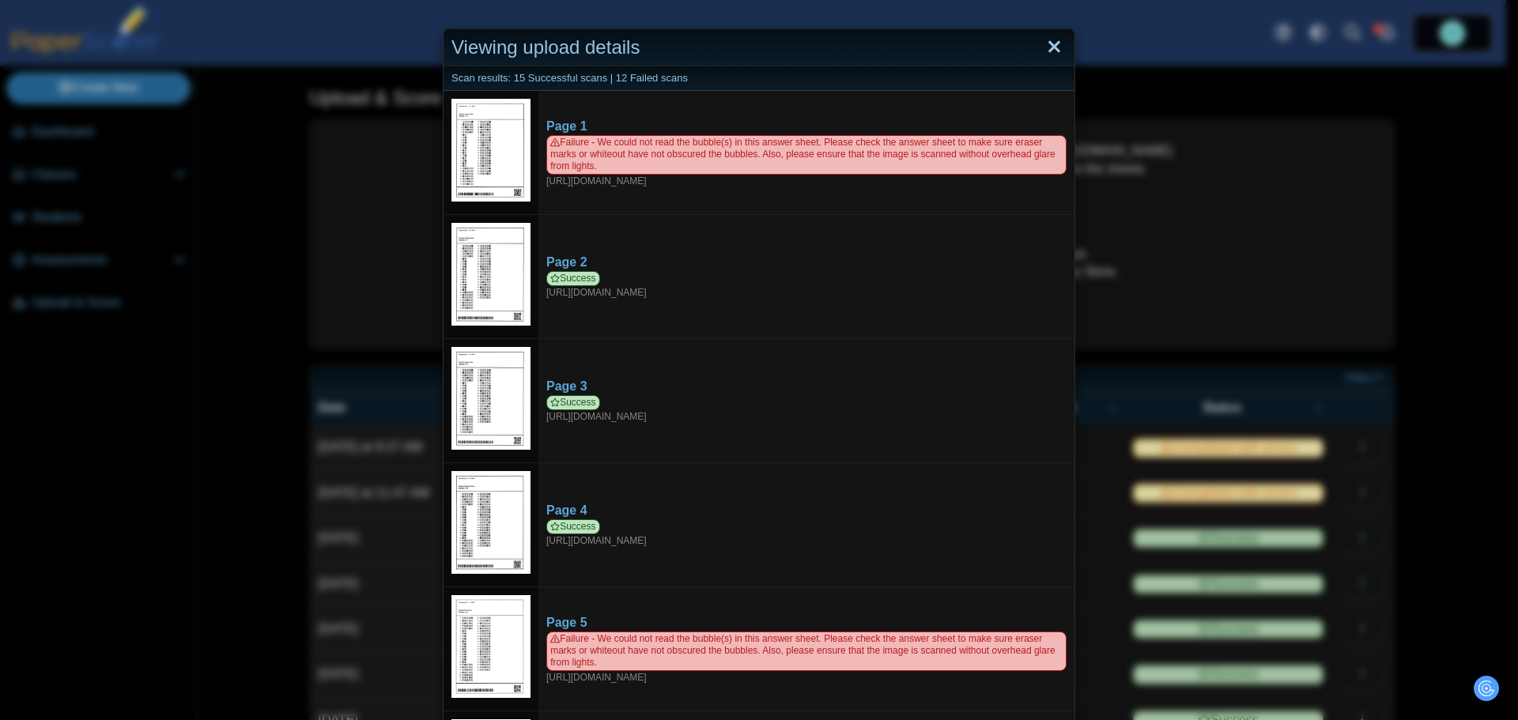
click at [1050, 51] on link "Close" at bounding box center [1054, 47] width 25 height 27
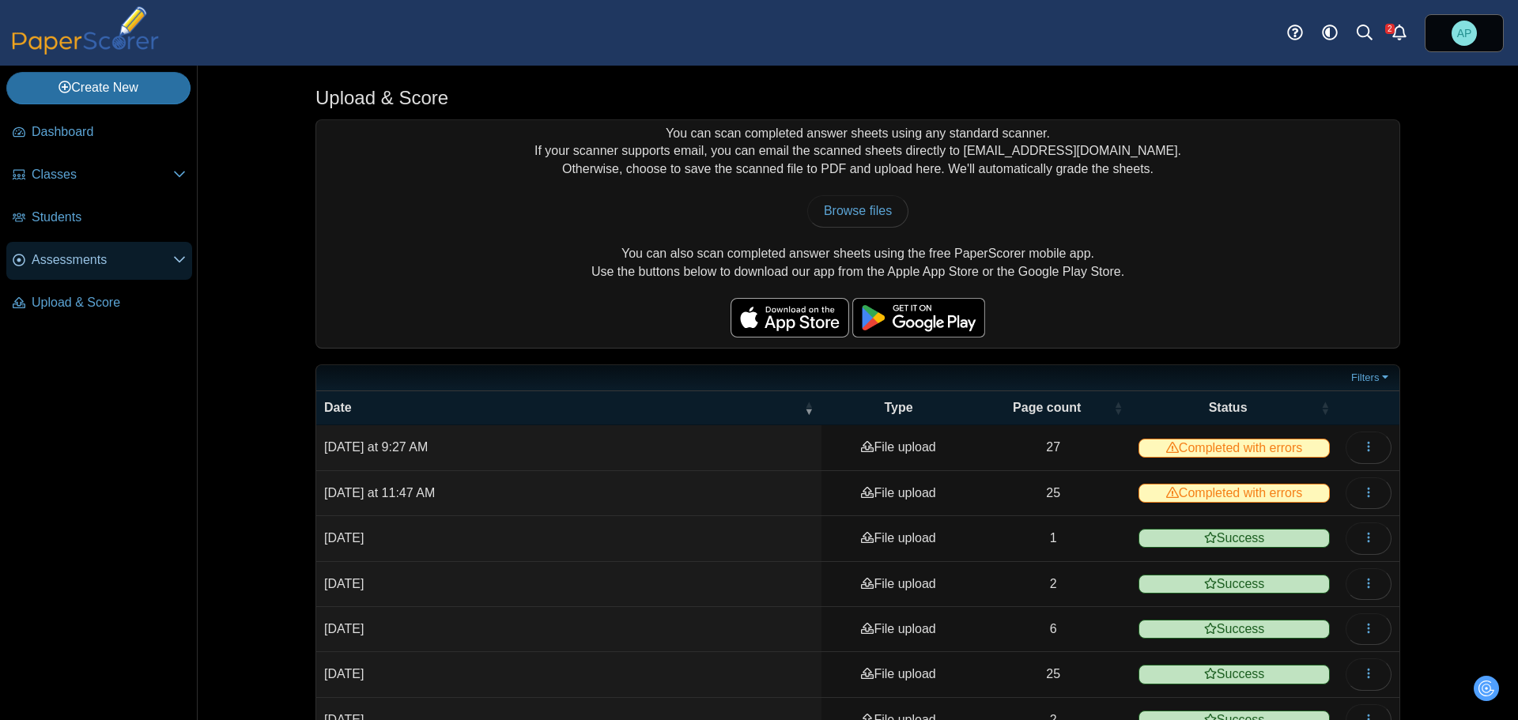
click at [110, 251] on span "Assessments" at bounding box center [103, 259] width 142 height 17
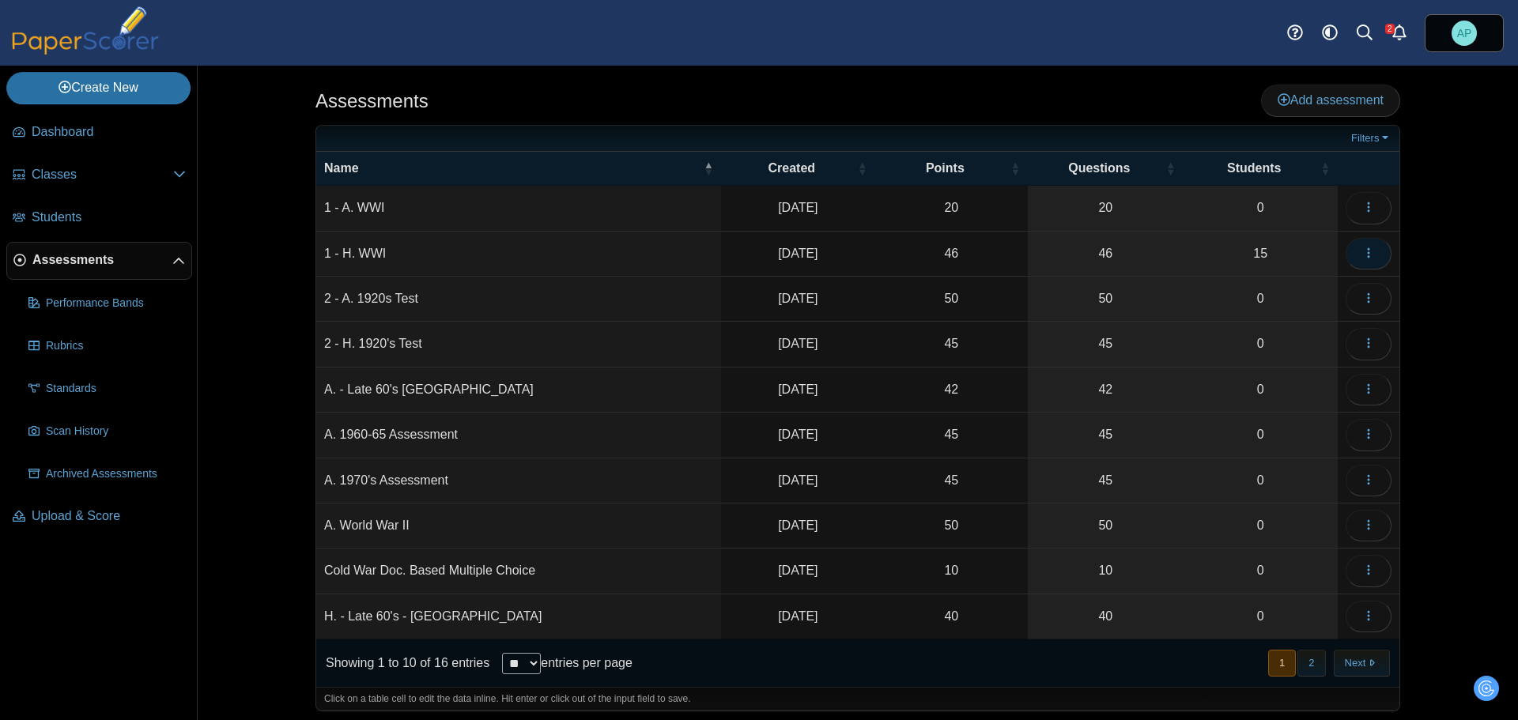
click at [1366, 255] on icon "button" at bounding box center [1368, 253] width 13 height 13
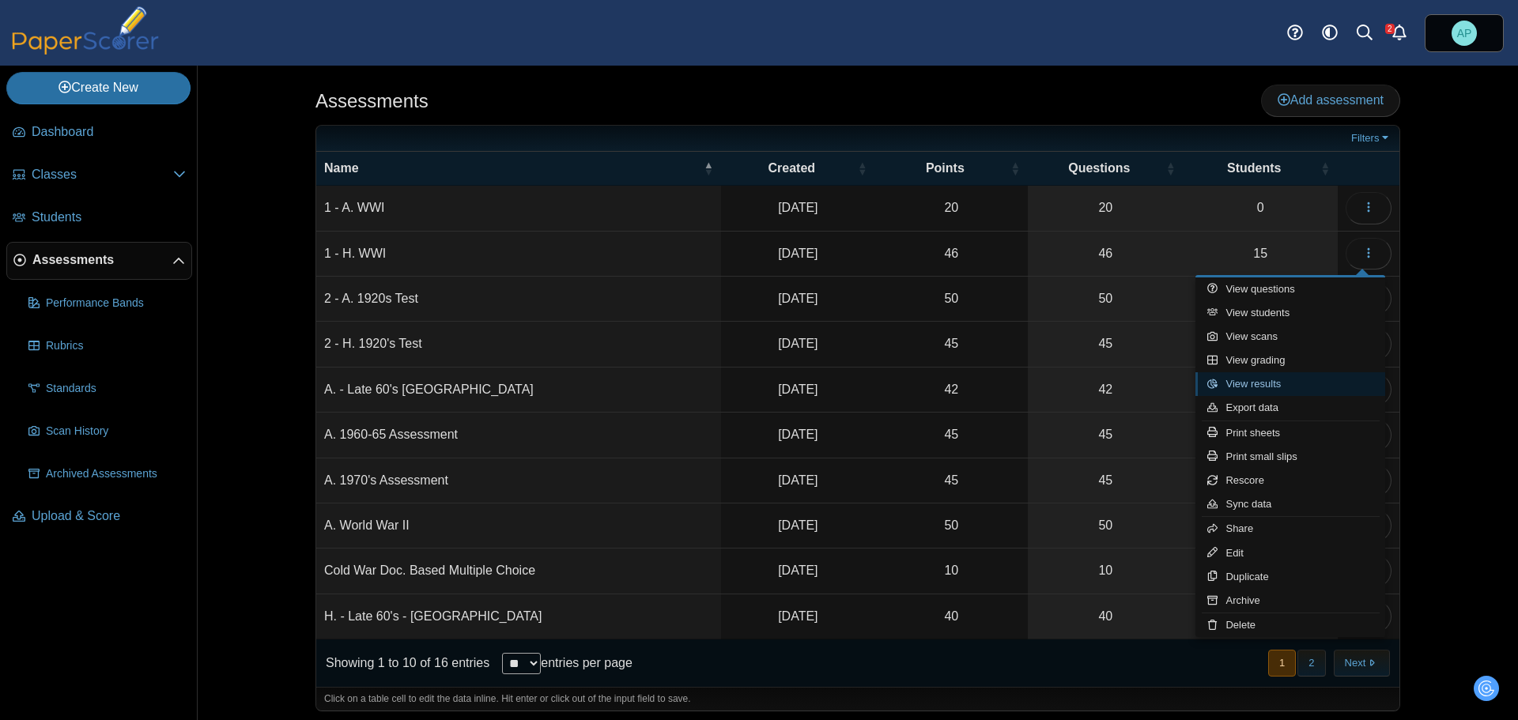
click at [1307, 375] on link "View results" at bounding box center [1291, 384] width 190 height 24
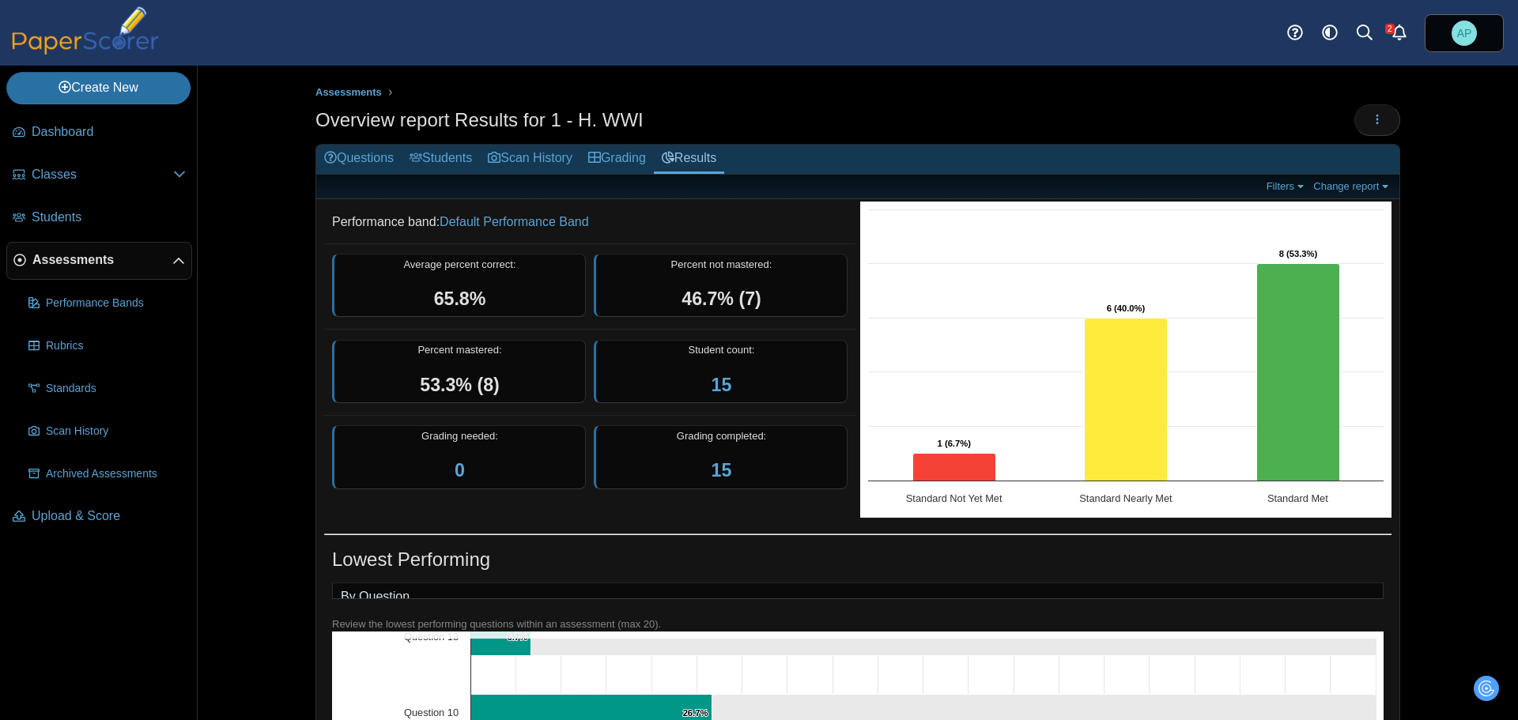
scroll to position [474, 0]
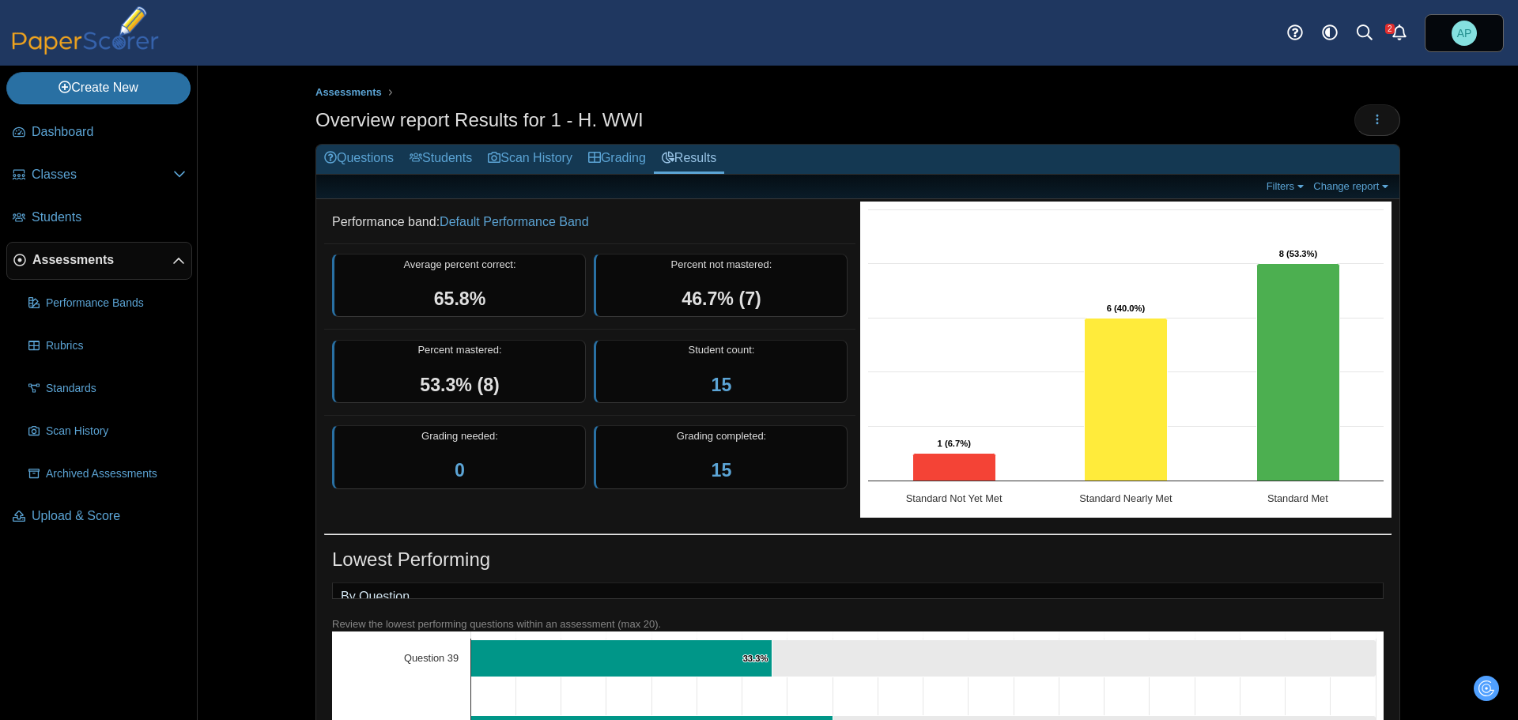
click at [1373, 145] on h2 "Questions Students Scan History Grading Results" at bounding box center [857, 160] width 1083 height 30
click at [1371, 117] on icon "button" at bounding box center [1377, 119] width 13 height 13
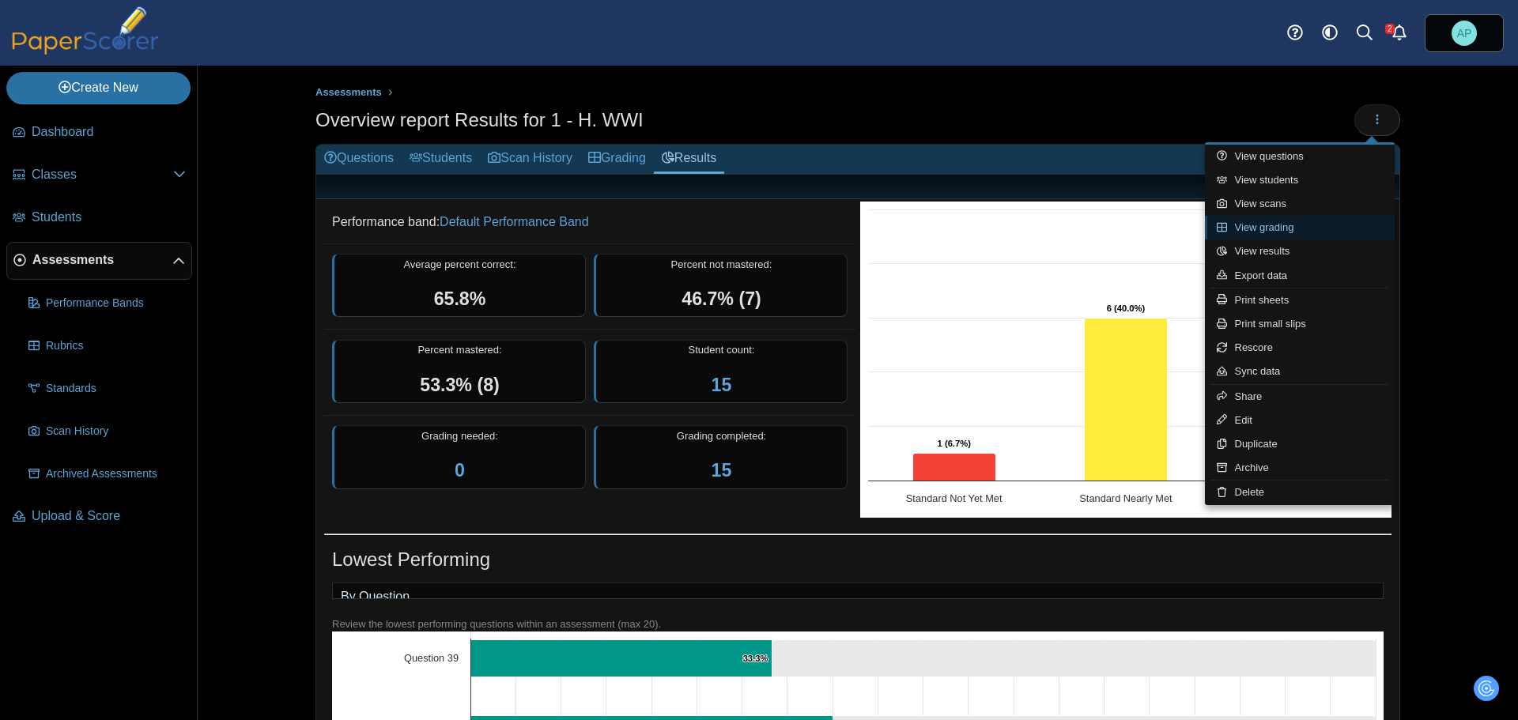
click at [1305, 226] on link "View grading" at bounding box center [1300, 228] width 190 height 24
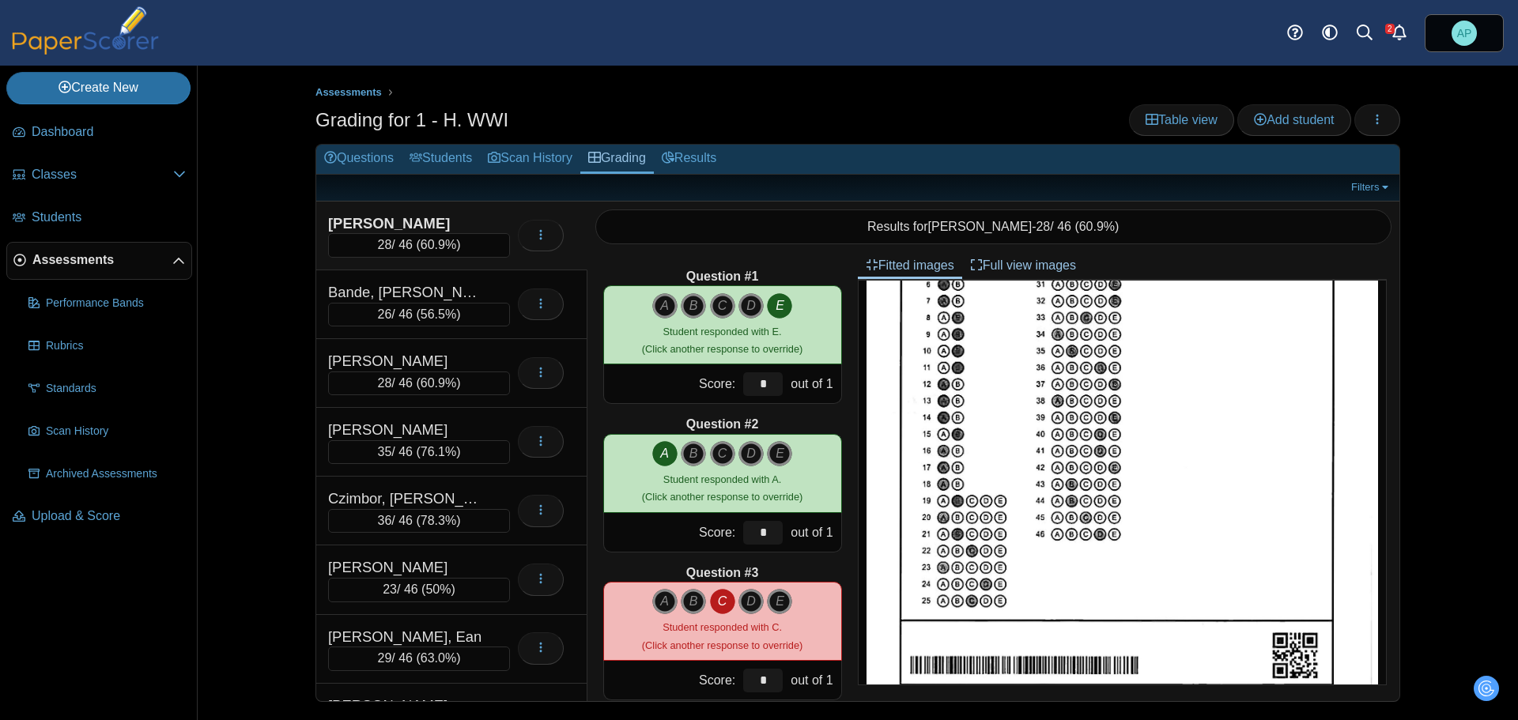
click at [1018, 266] on link "Full view images" at bounding box center [1023, 265] width 122 height 27
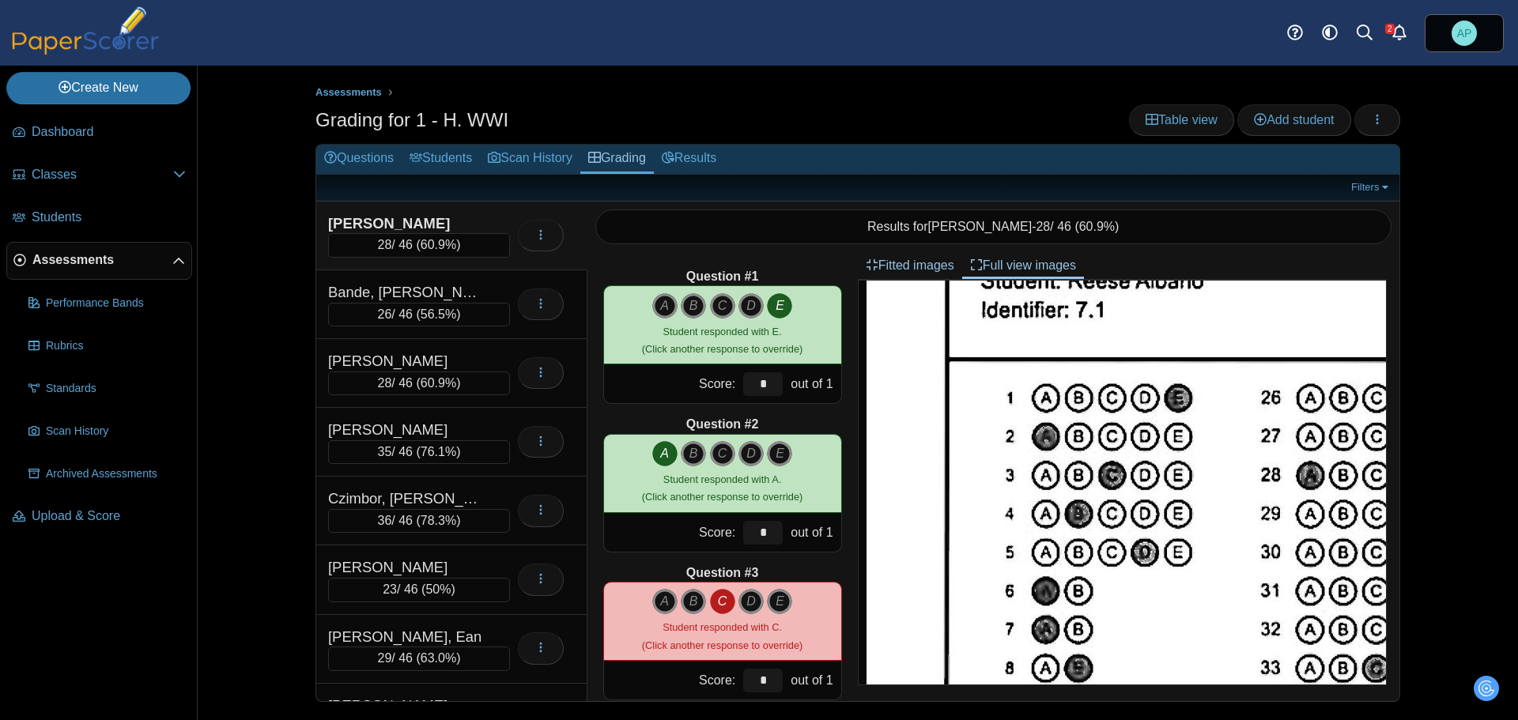
click at [917, 263] on link "Fitted images" at bounding box center [910, 265] width 104 height 27
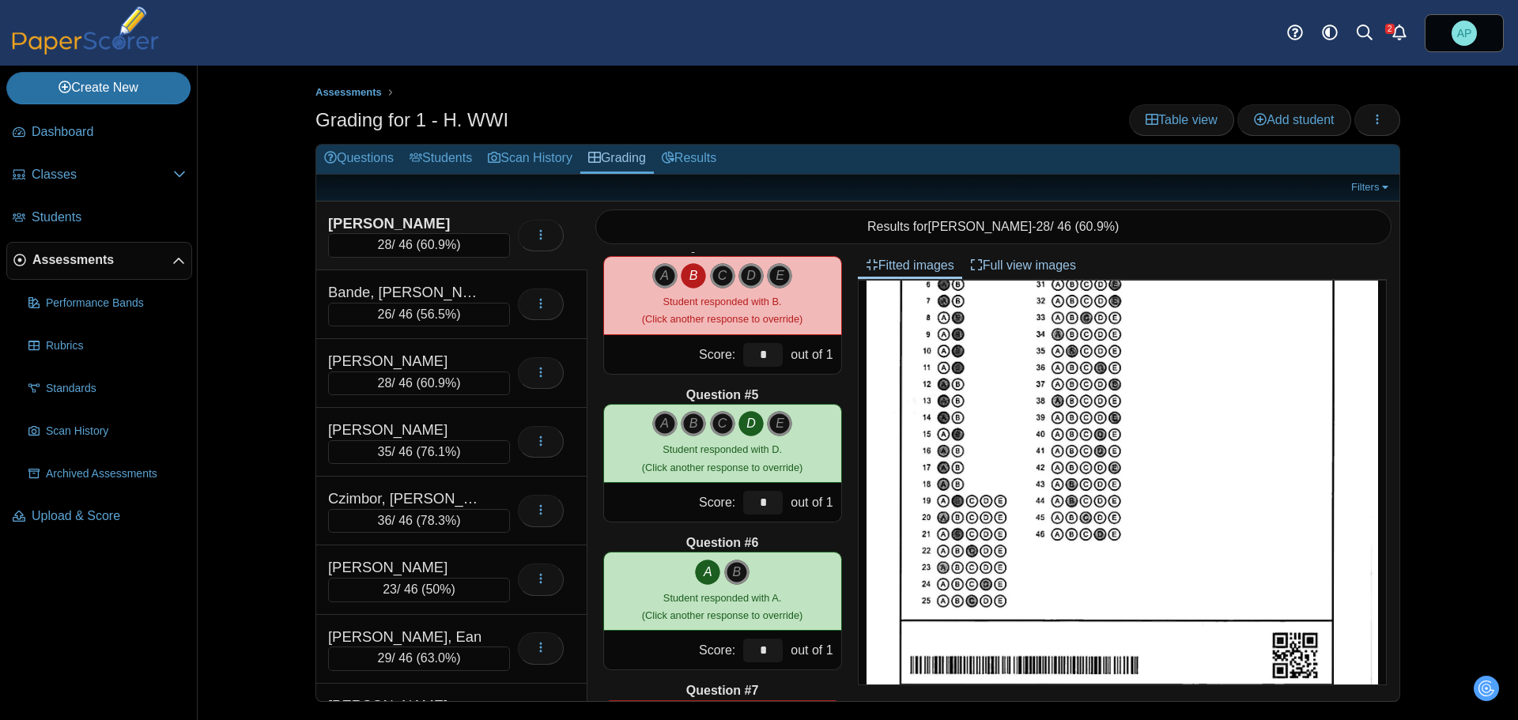
scroll to position [395, 0]
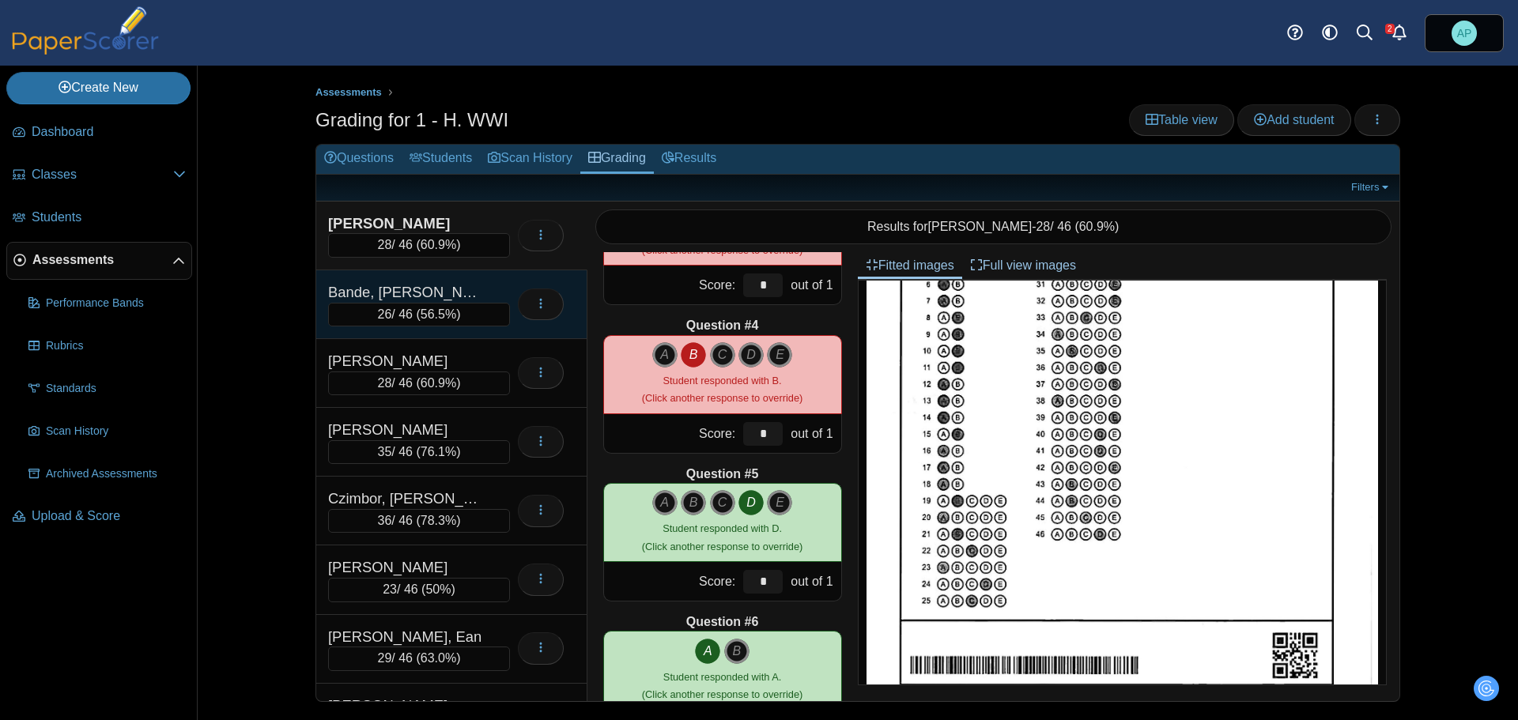
click at [448, 312] on span "56.5%" at bounding box center [439, 314] width 36 height 13
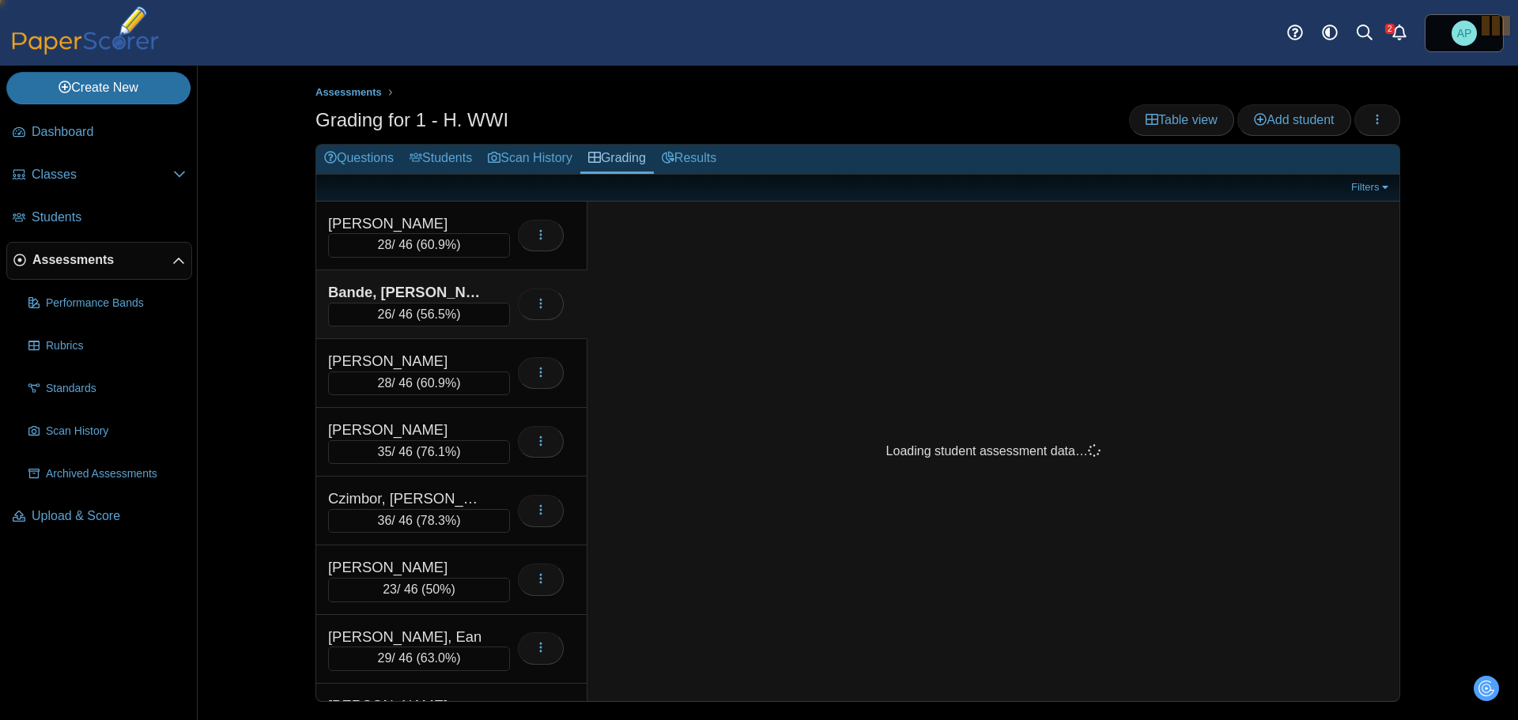
scroll to position [0, 0]
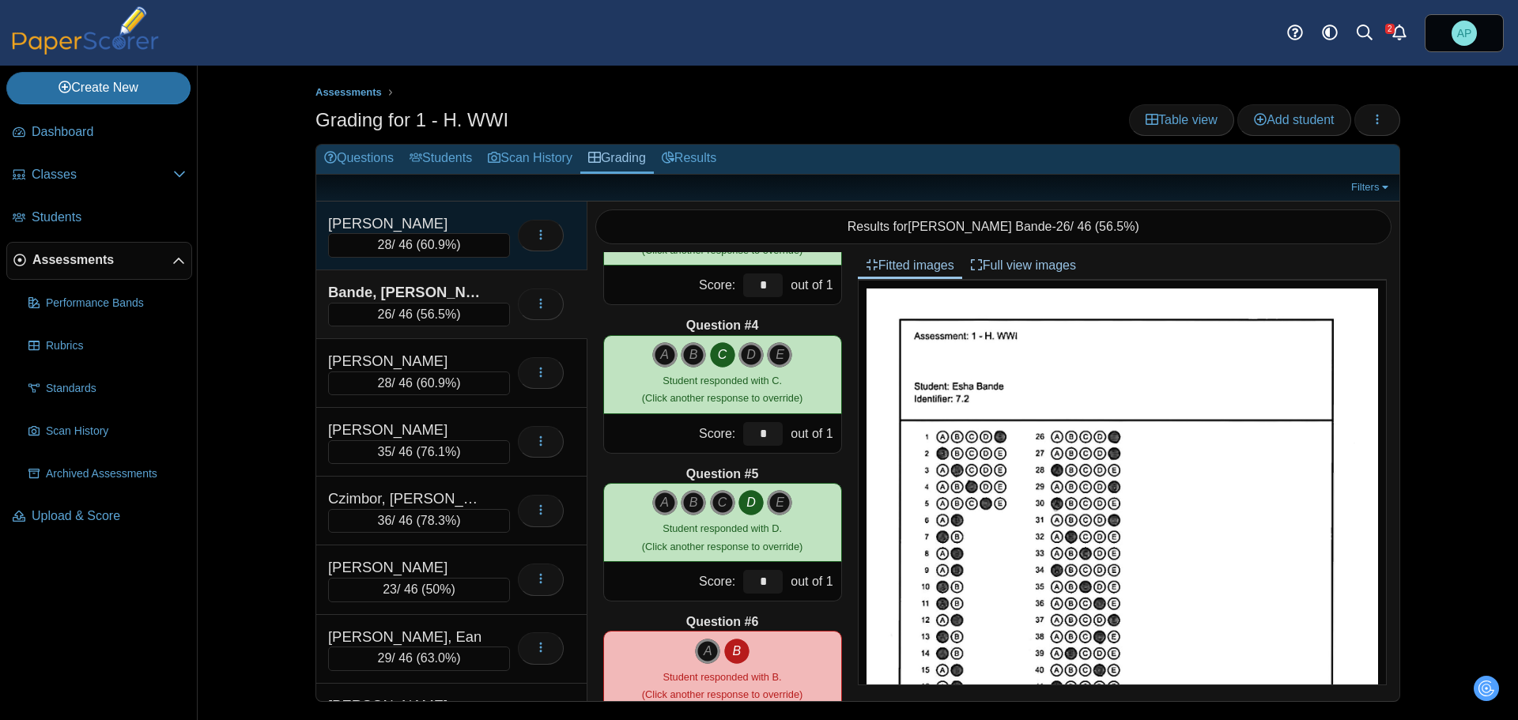
click at [443, 243] on span "60.9%" at bounding box center [439, 244] width 36 height 13
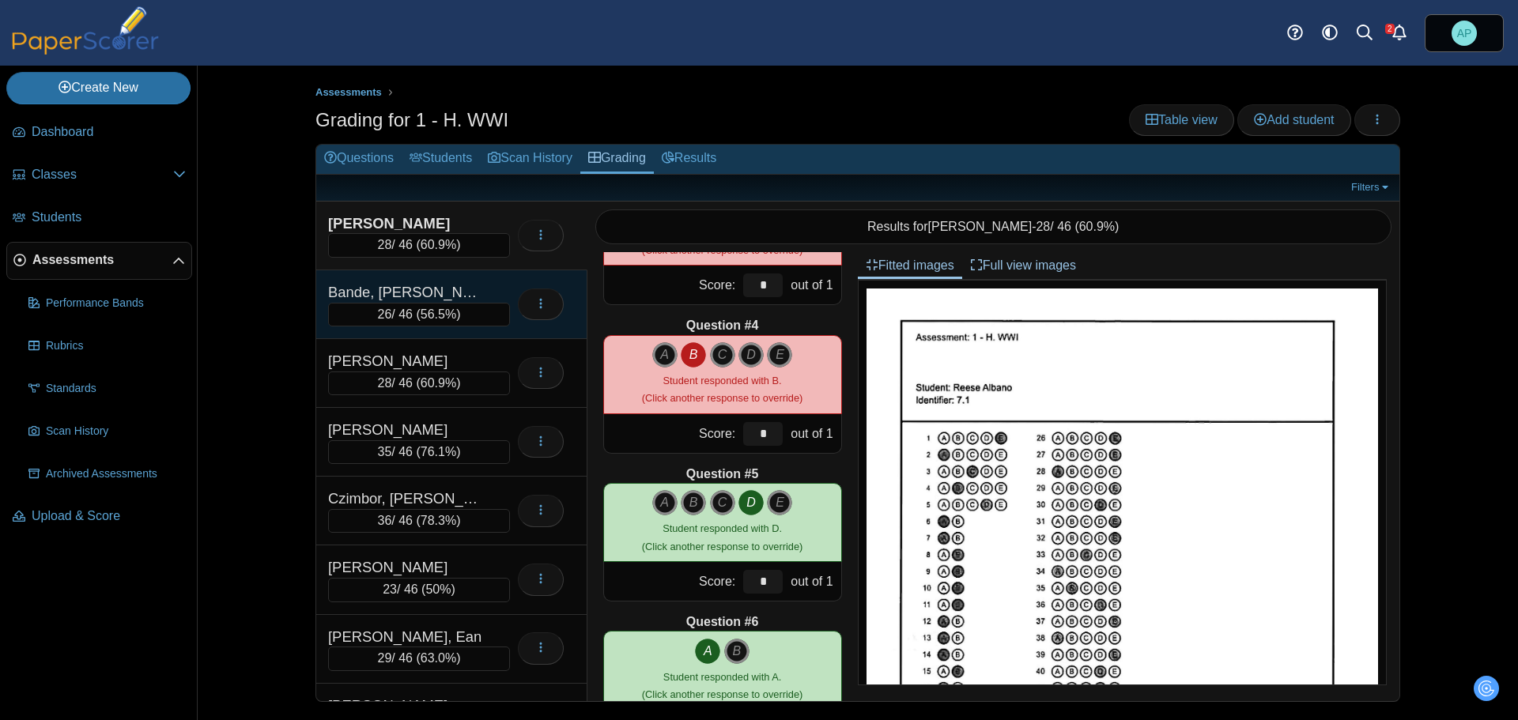
click at [442, 308] on span "56.5%" at bounding box center [439, 314] width 36 height 13
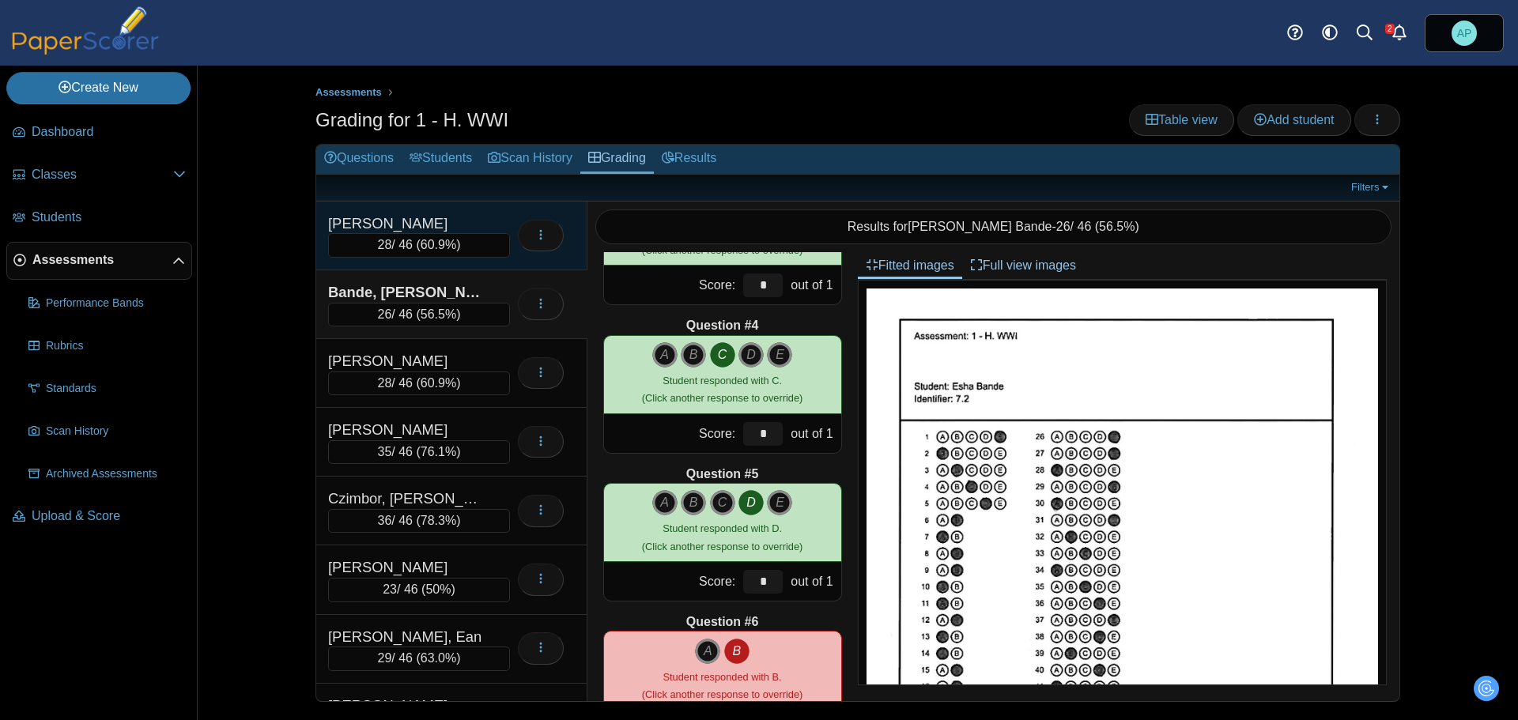
click at [444, 242] on span "60.9%" at bounding box center [439, 244] width 36 height 13
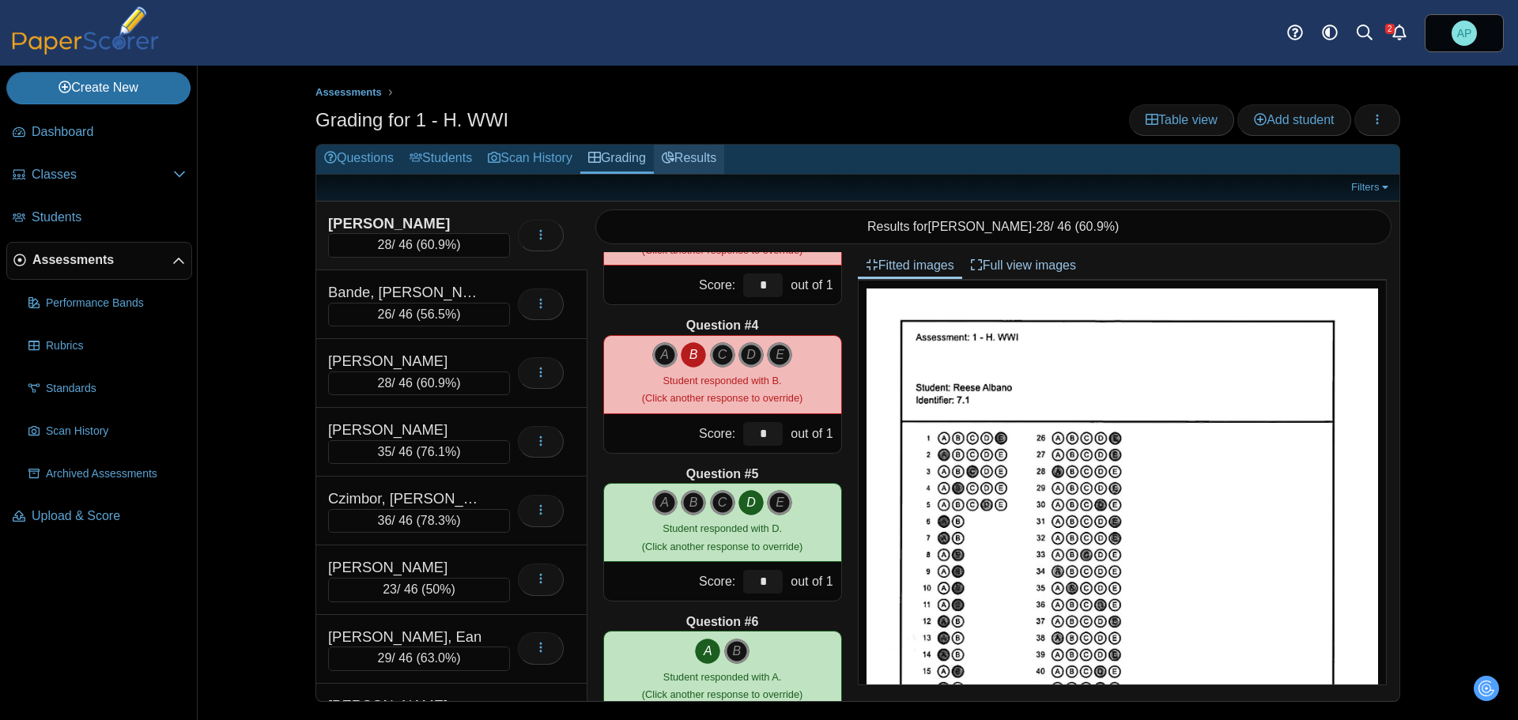
click at [700, 148] on link "Results" at bounding box center [689, 159] width 70 height 29
